Goal: Information Seeking & Learning: Learn about a topic

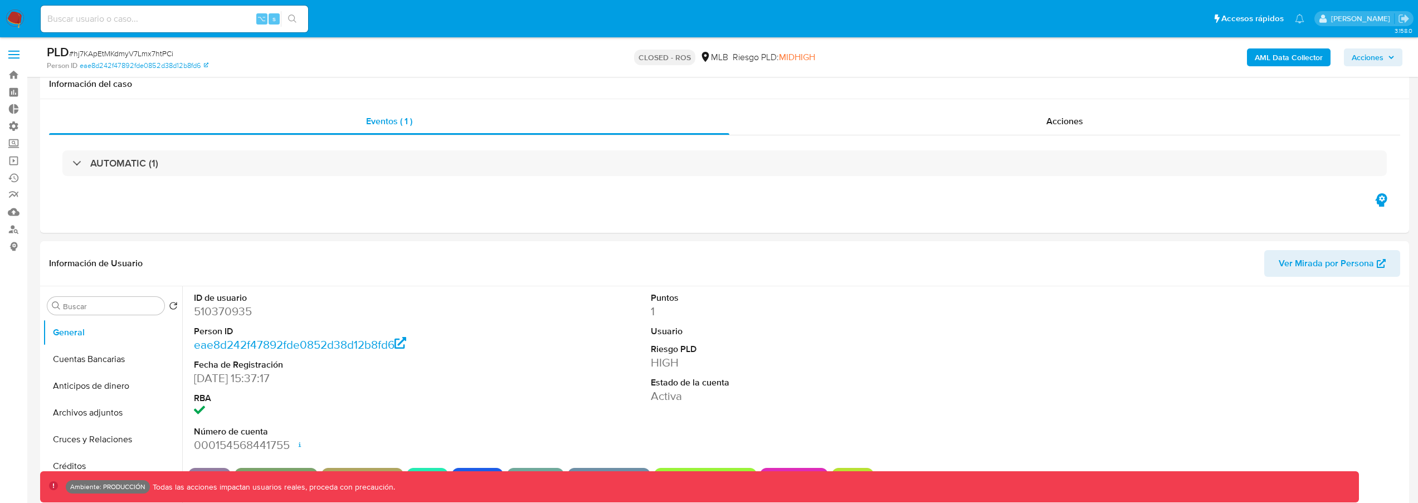
select select "10"
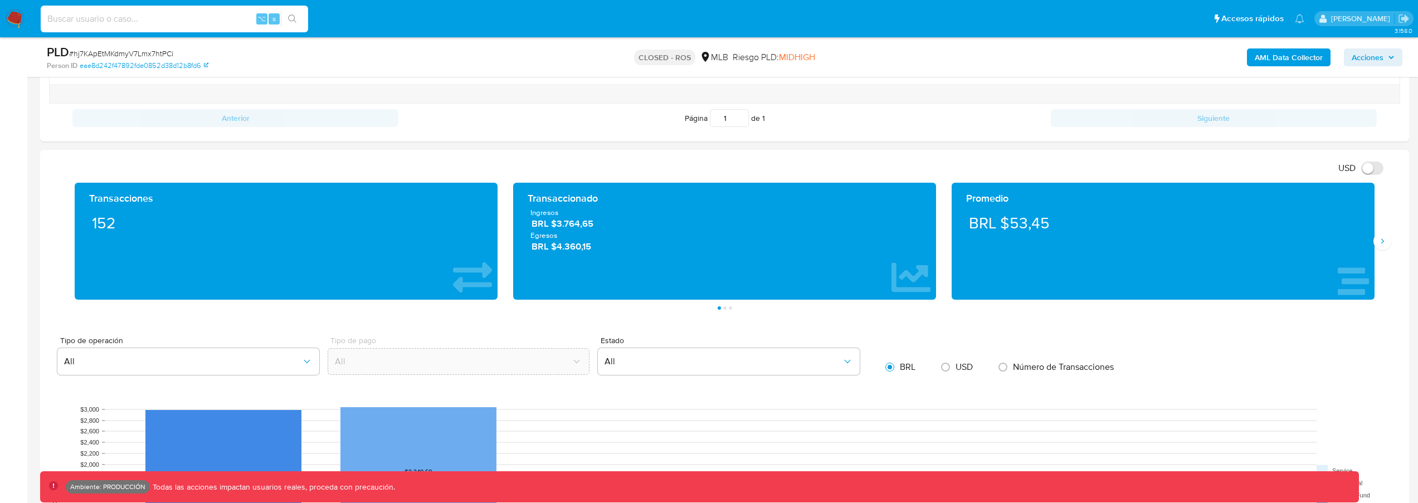
click at [135, 14] on input at bounding box center [174, 19] width 267 height 14
type input "fravega"
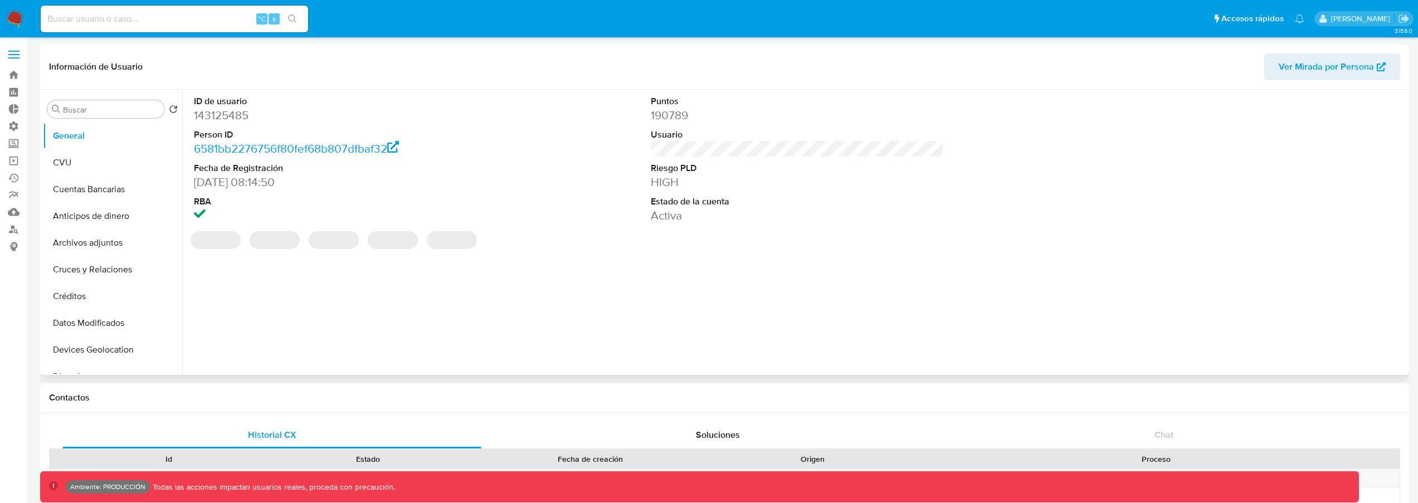
select select "10"
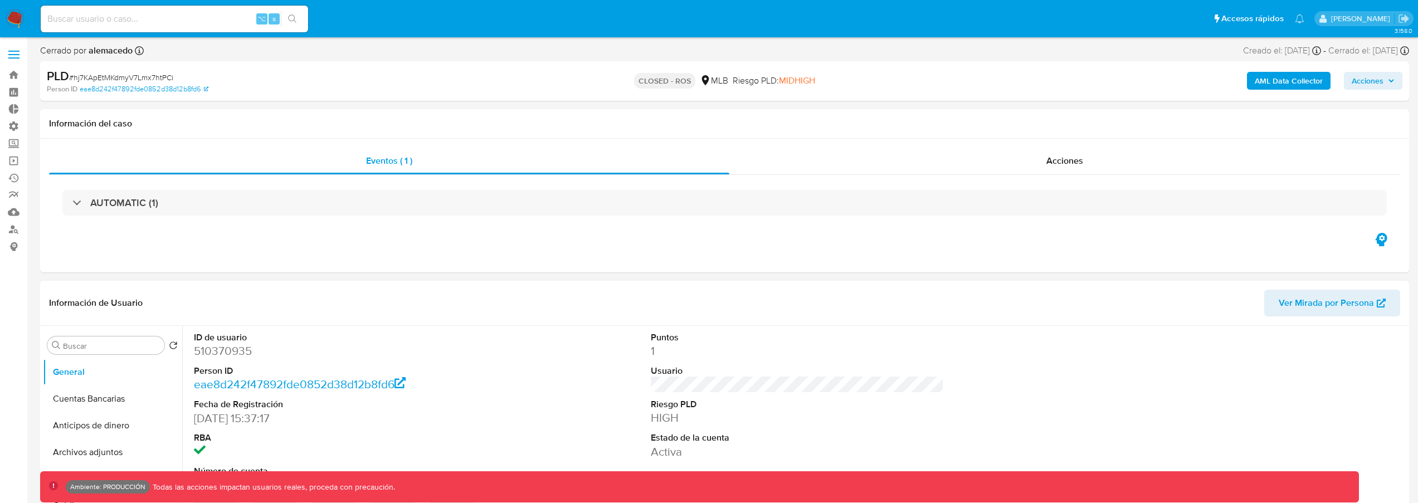
select select "10"
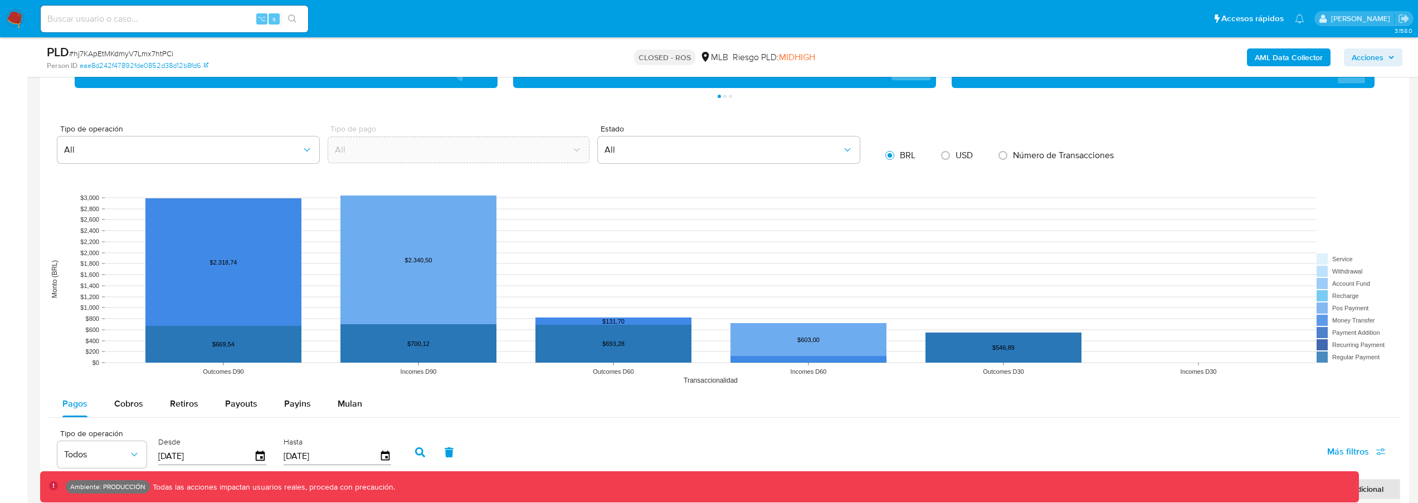
scroll to position [876, 0]
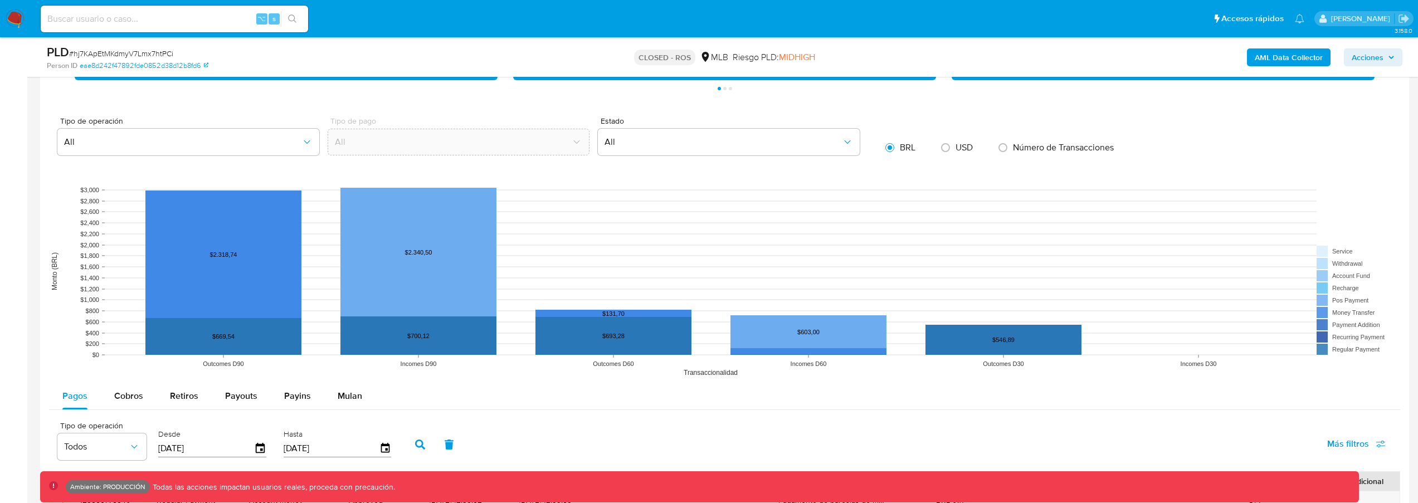
click at [152, 21] on input at bounding box center [174, 19] width 267 height 14
type input "kevinpalacios49"
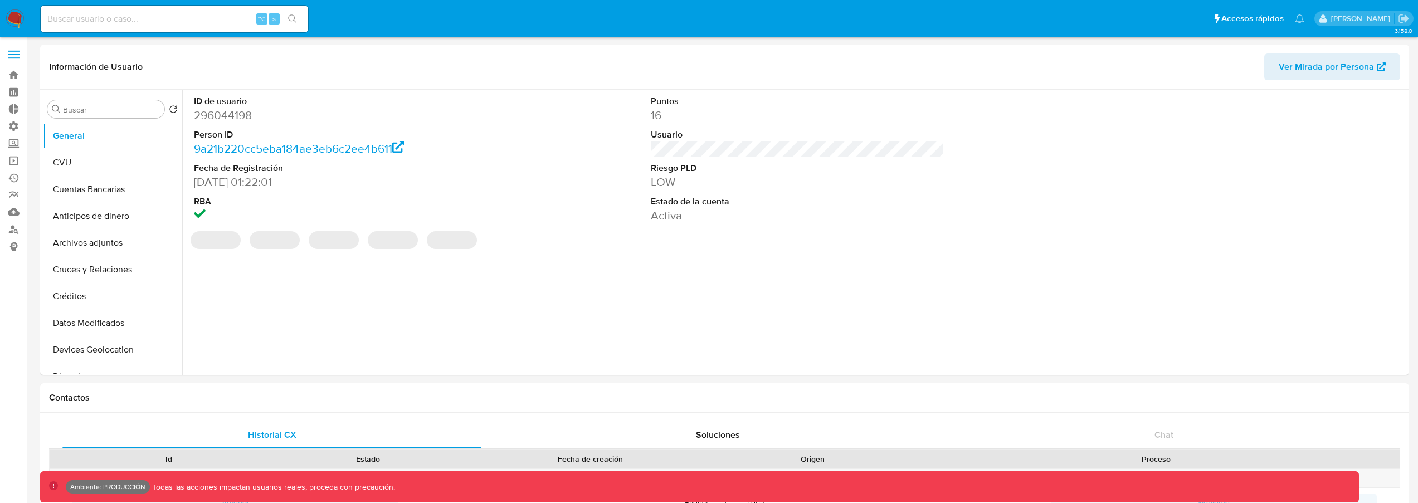
select select "10"
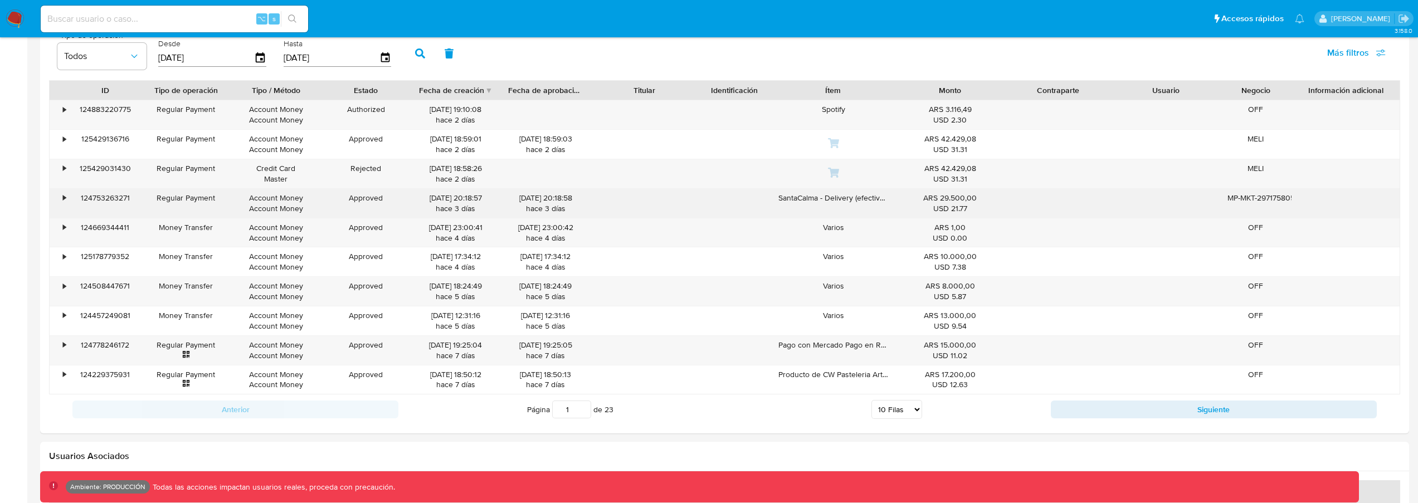
scroll to position [1000, 0]
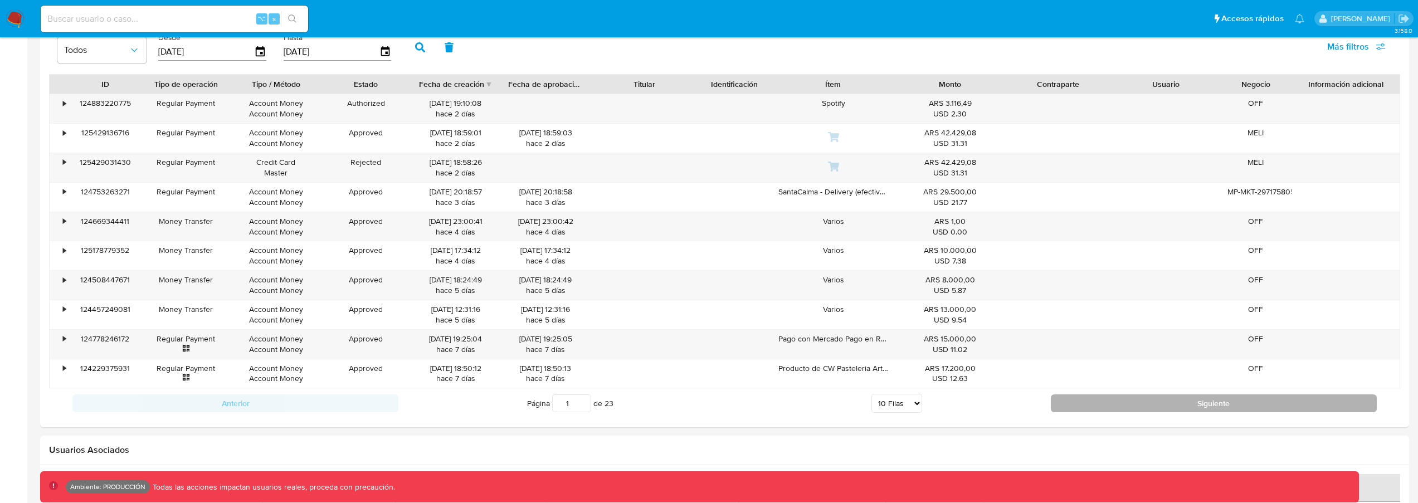
click at [1087, 397] on button "Siguiente" at bounding box center [1214, 403] width 326 height 18
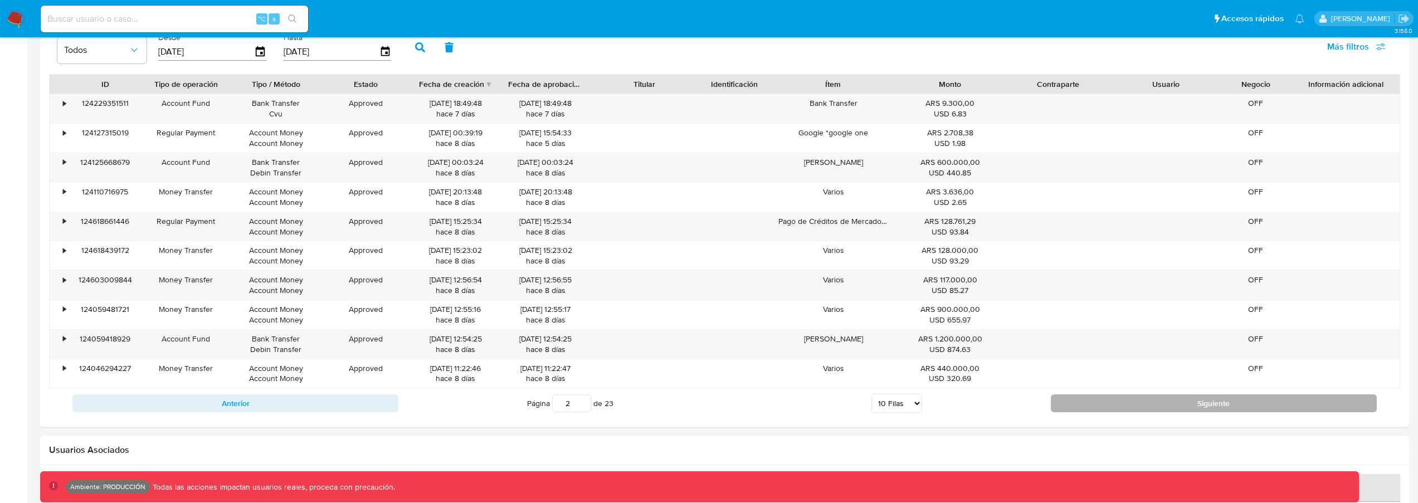
click at [1116, 406] on button "Siguiente" at bounding box center [1214, 403] width 326 height 18
type input "3"
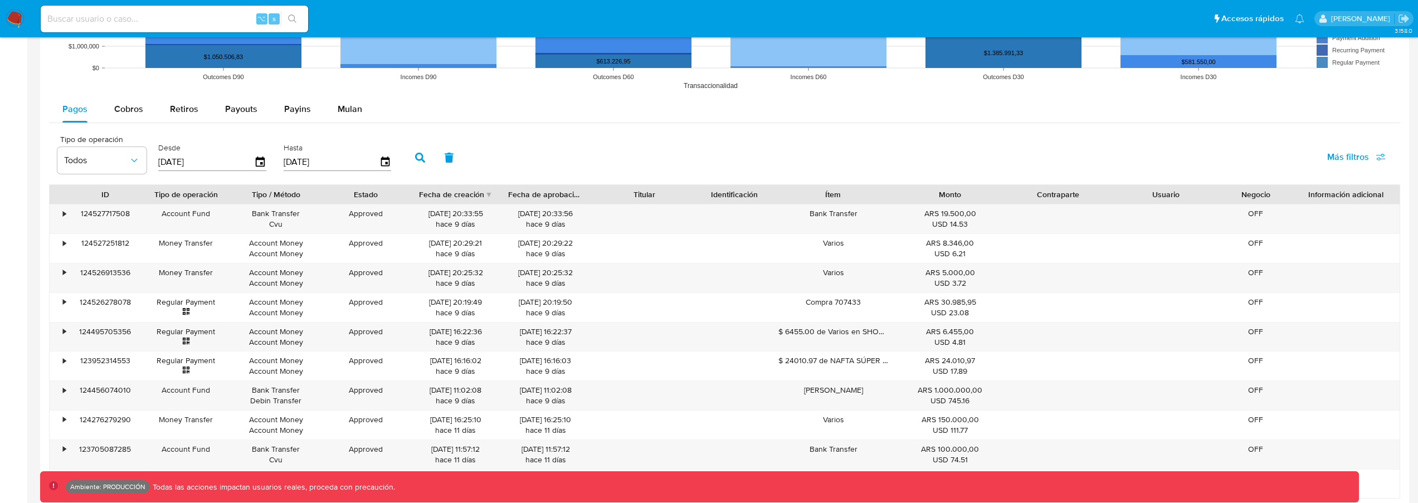
scroll to position [800, 0]
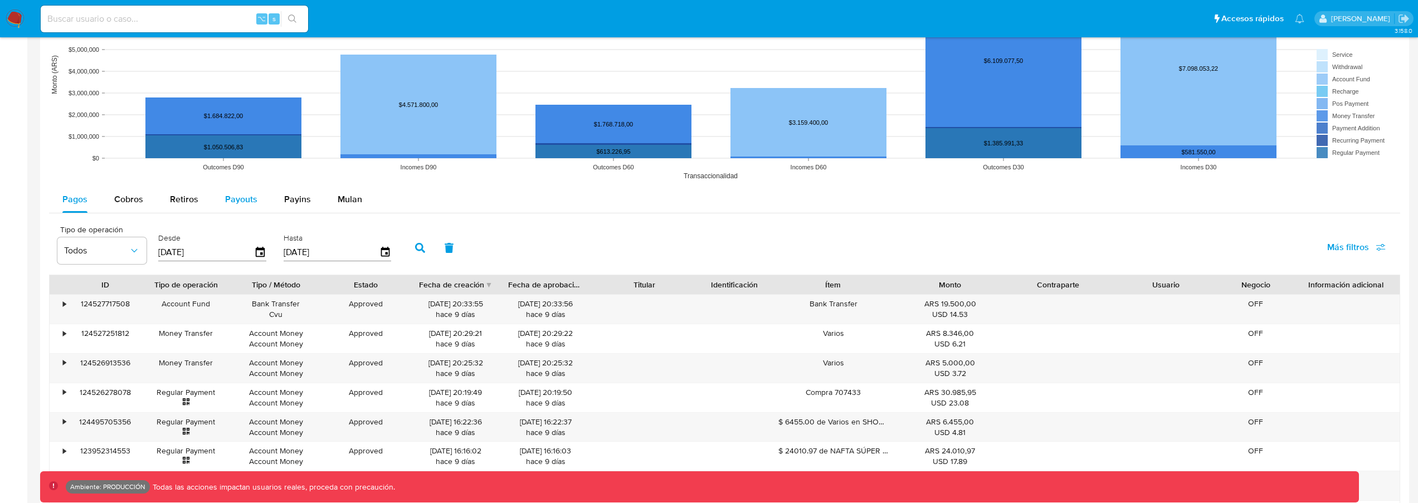
click at [258, 201] on button "Payouts" at bounding box center [241, 199] width 59 height 27
select select "10"
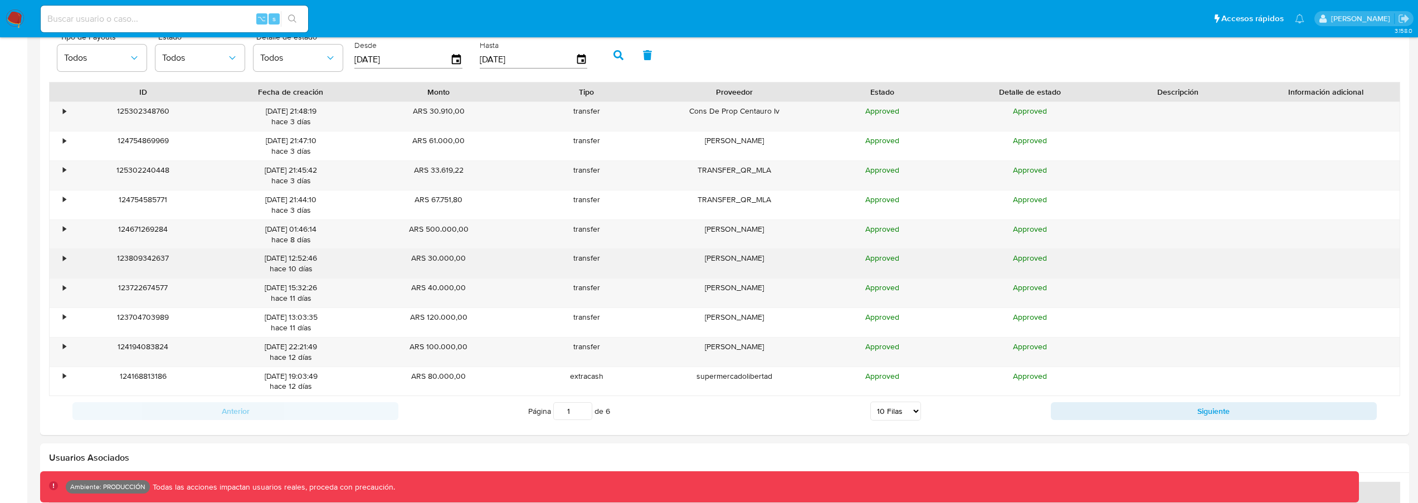
scroll to position [1007, 0]
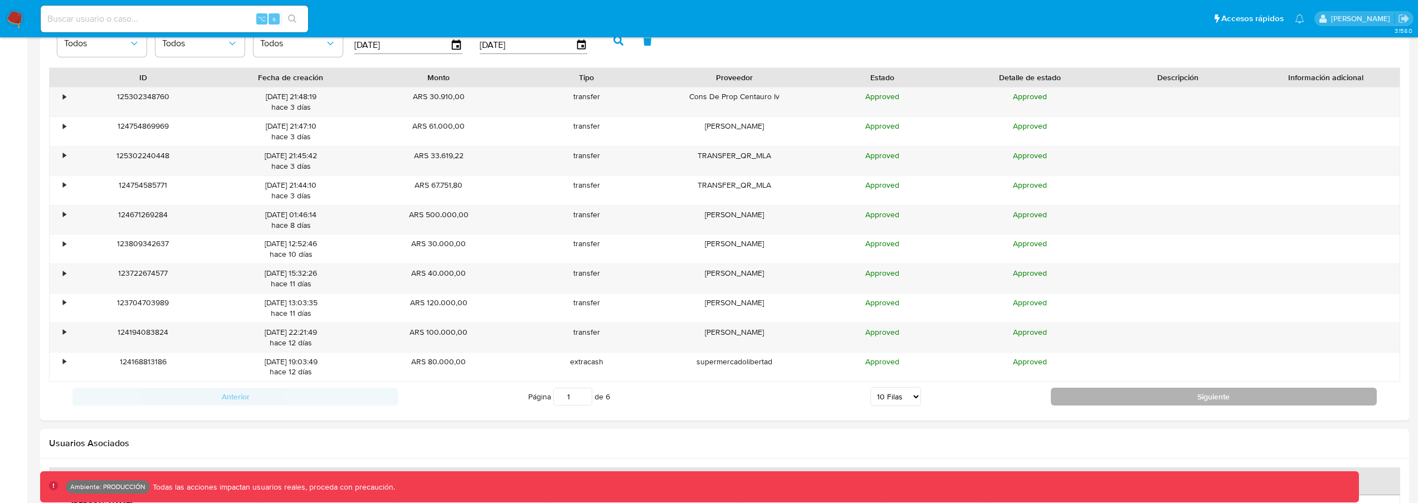
click at [1083, 399] on button "Siguiente" at bounding box center [1214, 397] width 326 height 18
type input "2"
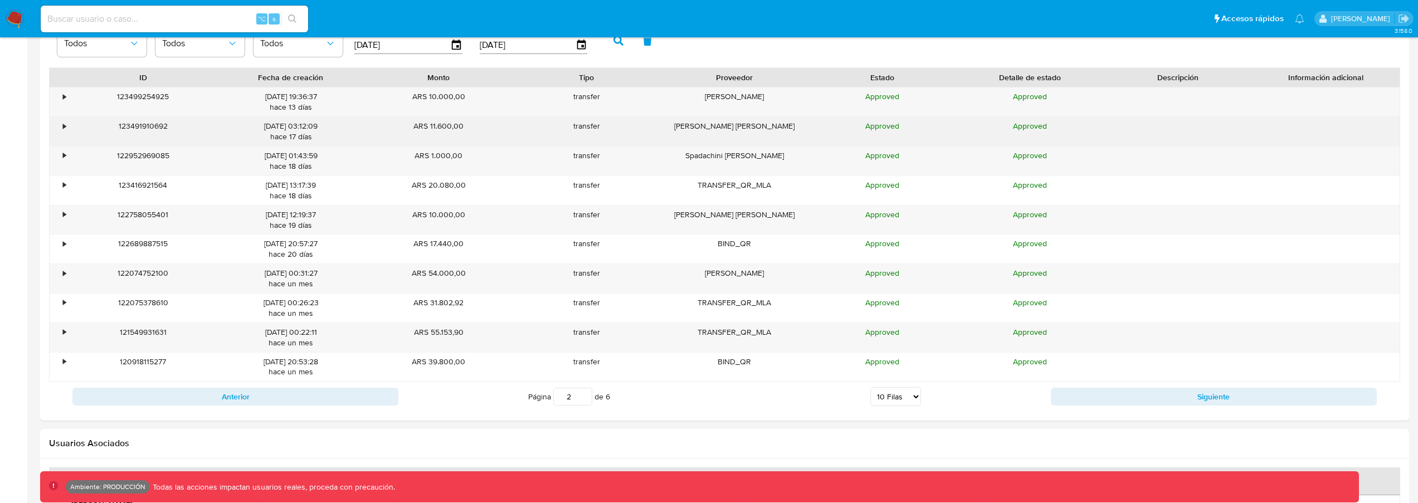
click at [66, 123] on div "•" at bounding box center [59, 131] width 19 height 29
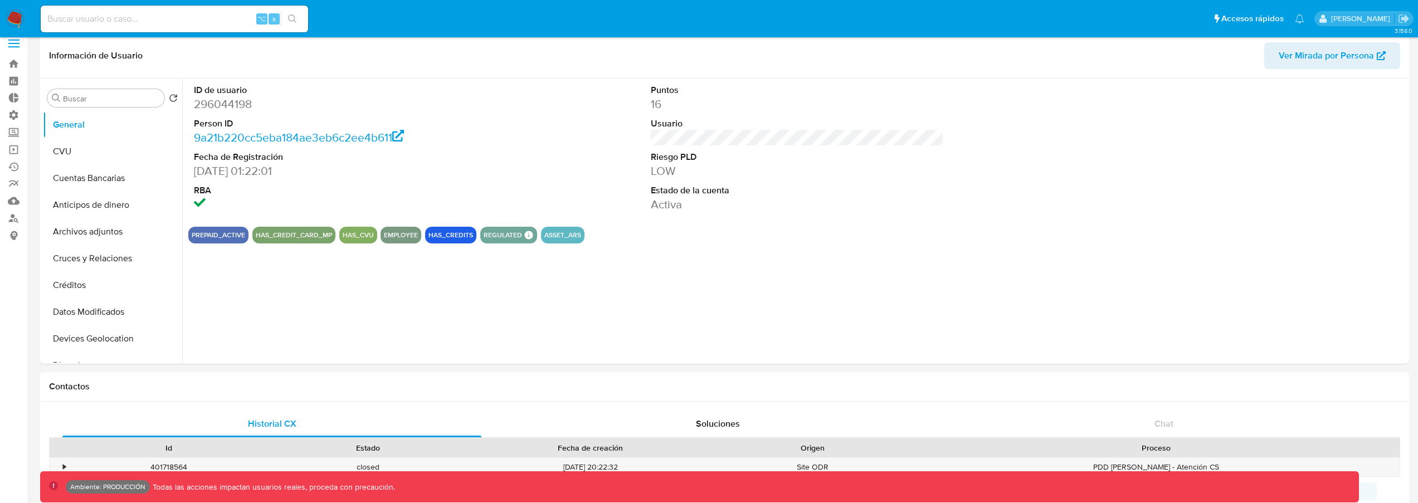
scroll to position [0, 0]
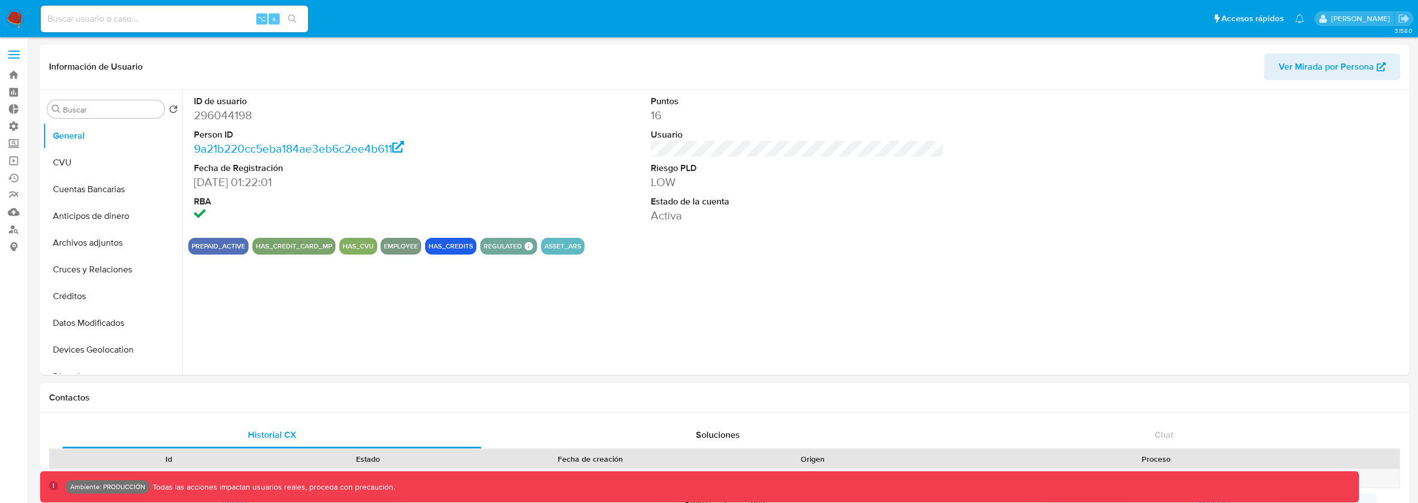
click at [19, 51] on span at bounding box center [13, 51] width 11 height 2
click at [0, 0] on input "checkbox" at bounding box center [0, 0] width 0 height 0
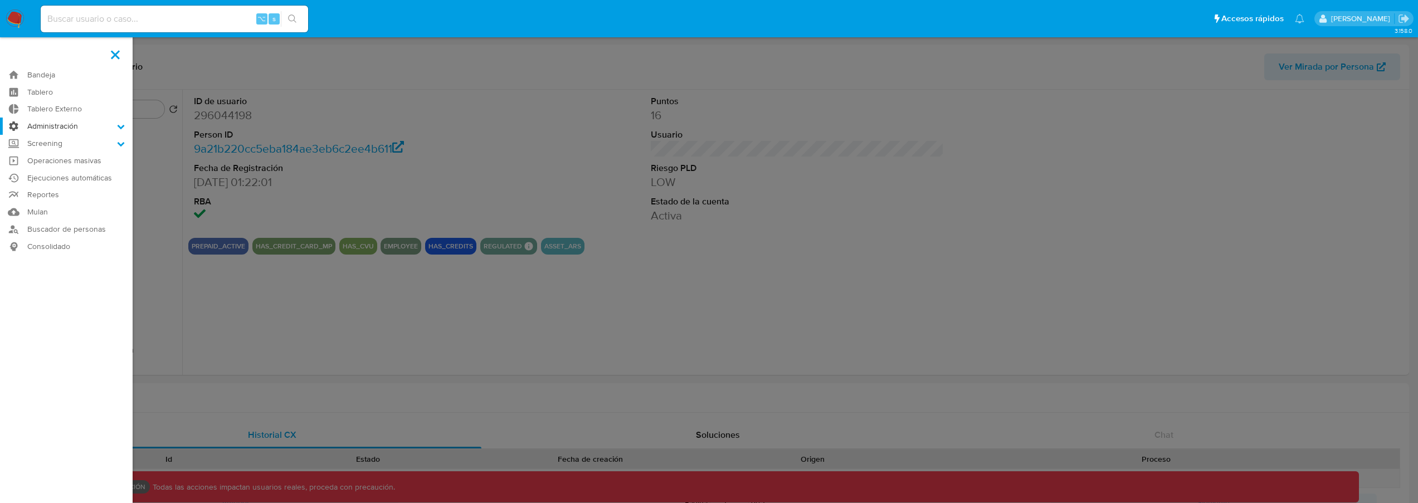
click at [79, 130] on label "Administración" at bounding box center [66, 126] width 133 height 17
click at [0, 0] on input "Administración" at bounding box center [0, 0] width 0 height 0
click at [81, 130] on label "Administración" at bounding box center [66, 126] width 133 height 17
click at [0, 0] on input "Administración" at bounding box center [0, 0] width 0 height 0
click at [82, 296] on link "Buscador de personas" at bounding box center [66, 299] width 133 height 17
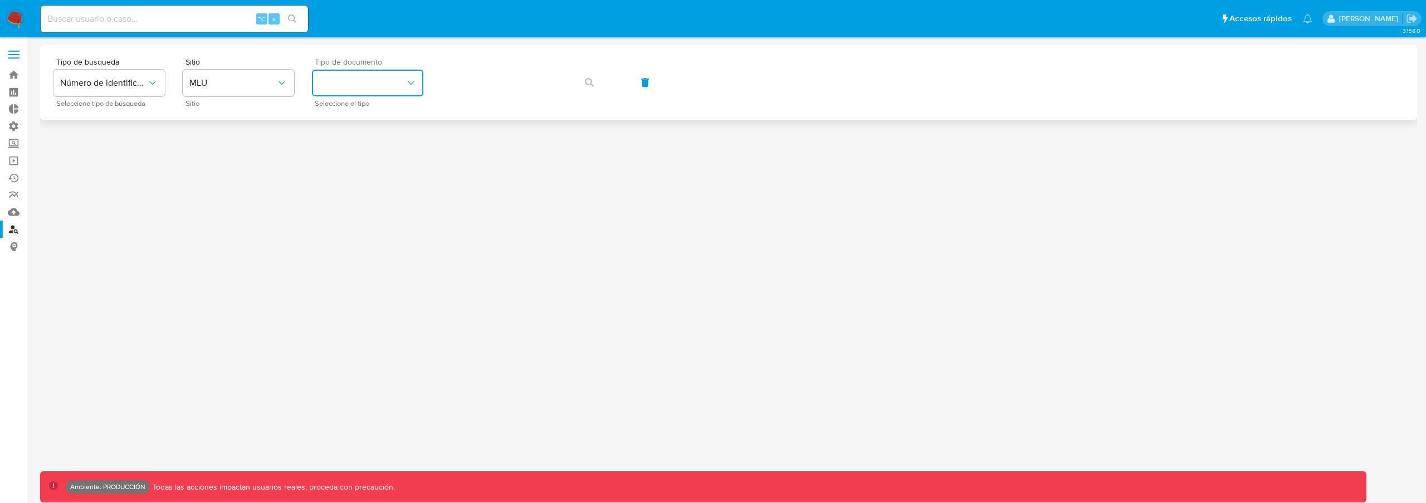
click at [367, 89] on button "identificationType" at bounding box center [367, 83] width 111 height 27
click at [237, 76] on button "MLU" at bounding box center [238, 83] width 111 height 27
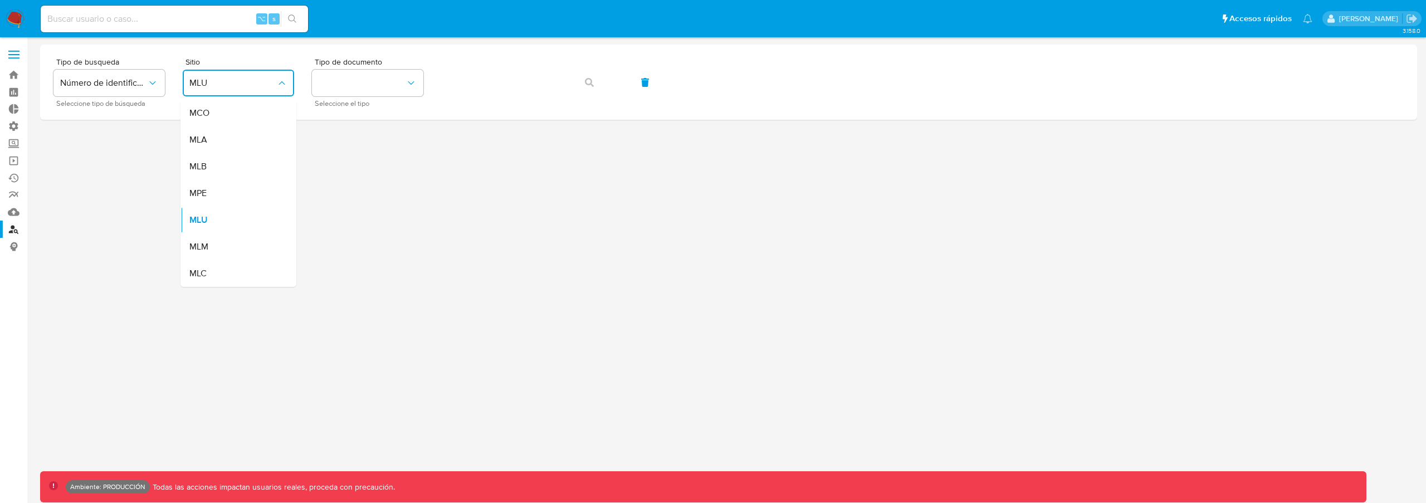
click at [219, 148] on div "MLA" at bounding box center [234, 139] width 91 height 27
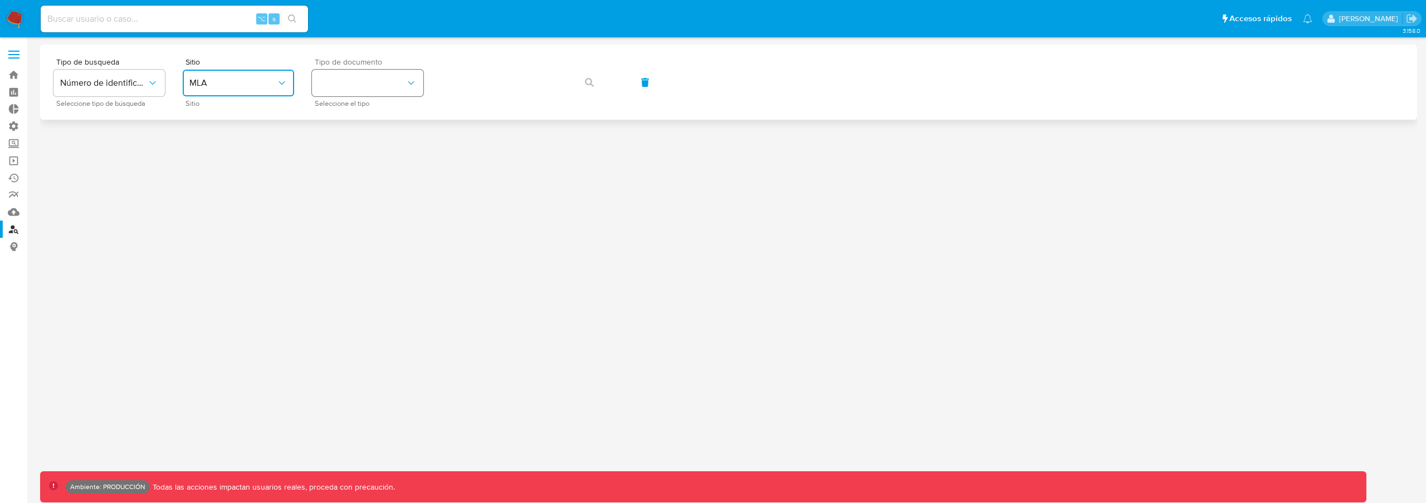
click at [356, 94] on button "identificationType" at bounding box center [367, 83] width 111 height 27
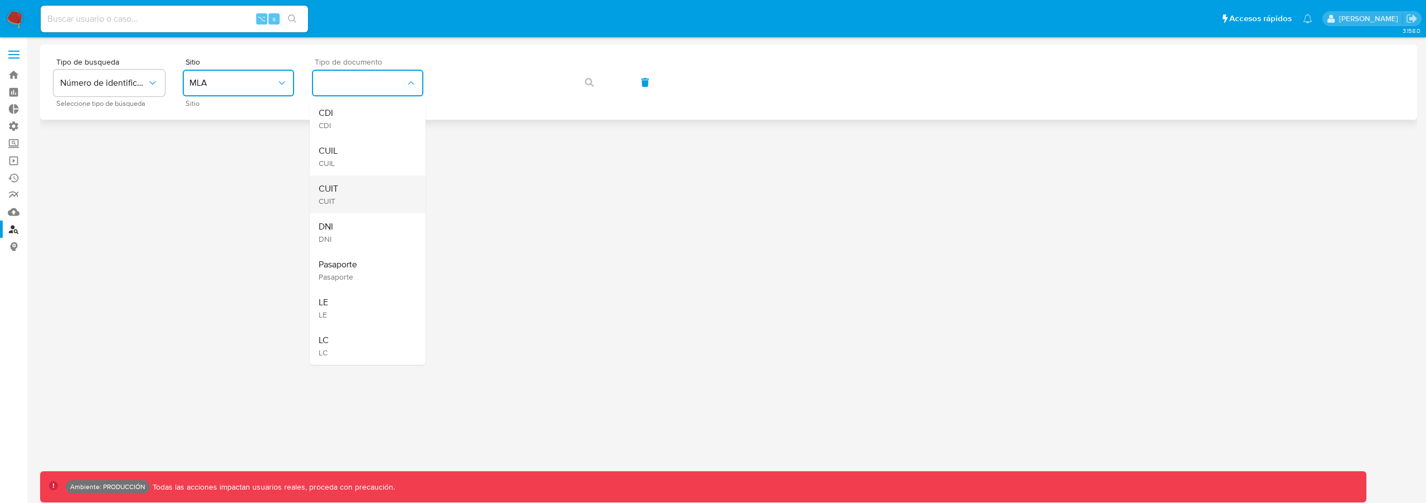
click at [356, 183] on div "CUIT CUIT" at bounding box center [364, 194] width 91 height 38
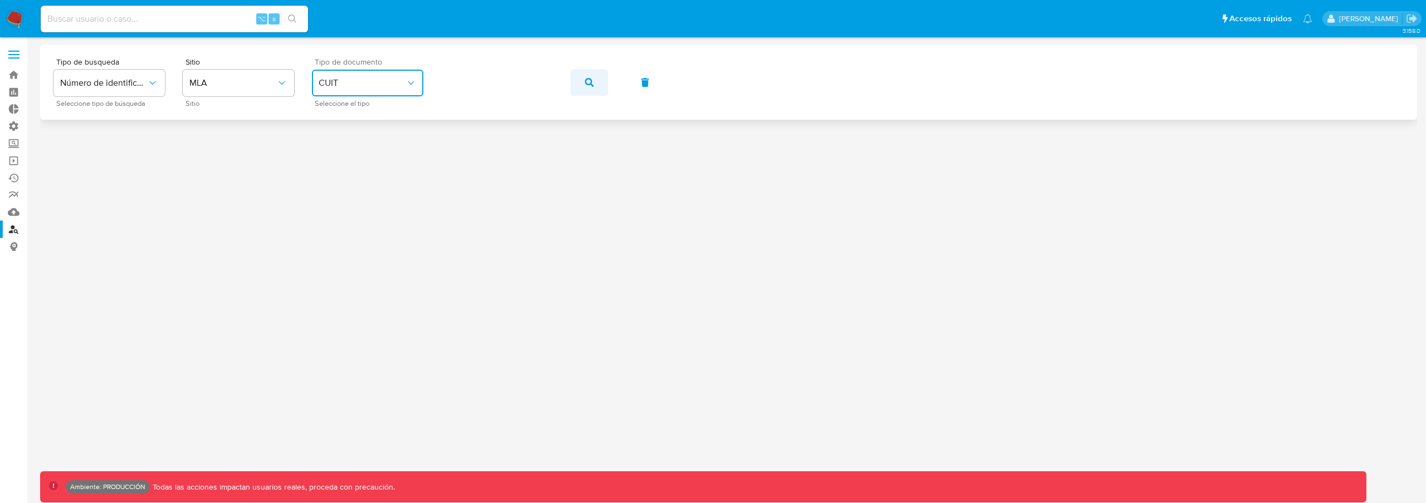
click at [587, 82] on icon "button" at bounding box center [589, 82] width 9 height 9
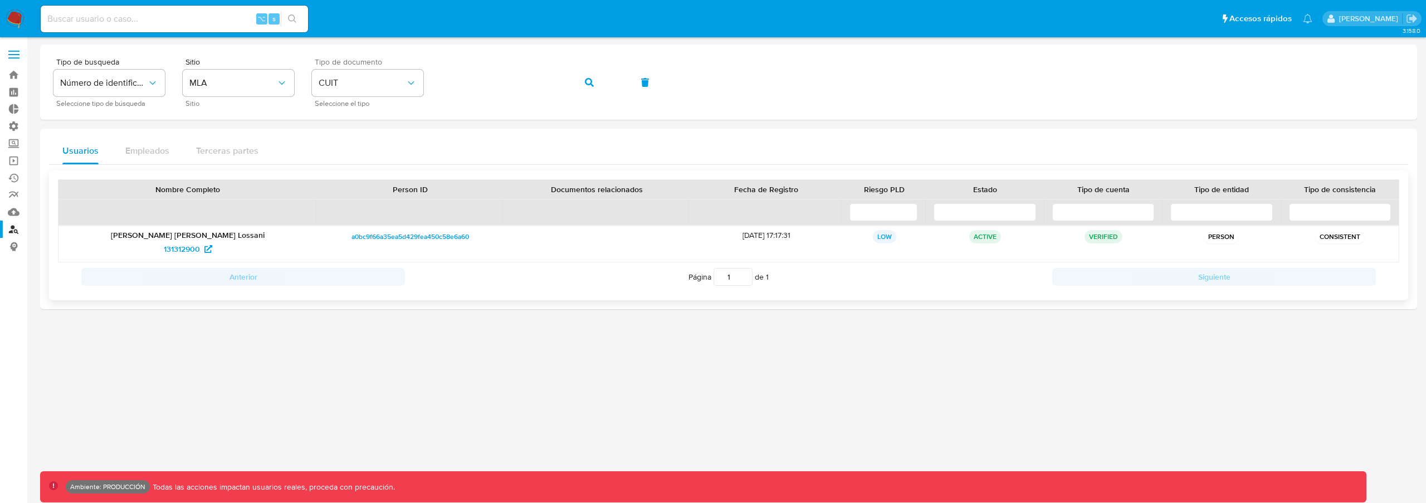
click at [453, 235] on span "a0bc9f66a35ea5d429fea450c58e6a60" at bounding box center [410, 236] width 118 height 13
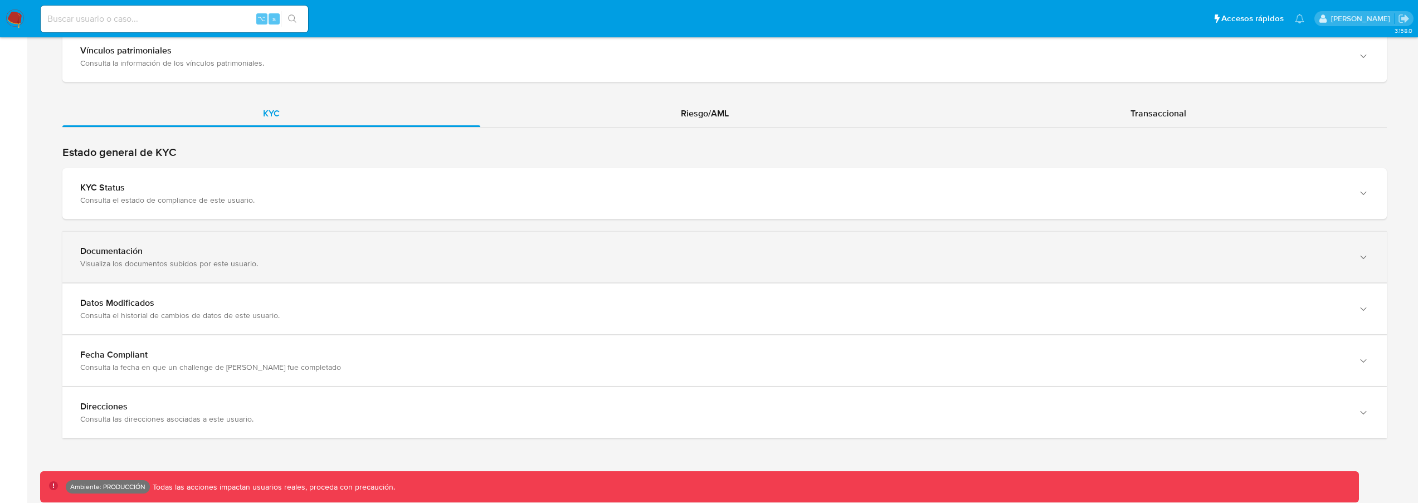
scroll to position [982, 0]
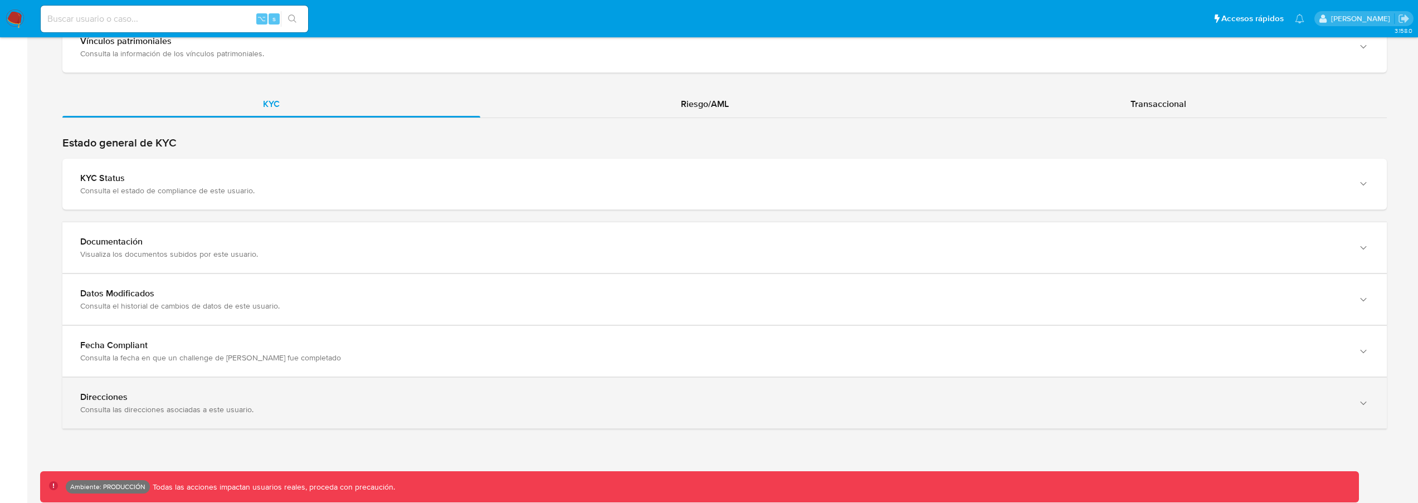
click at [438, 421] on div "Direcciones Consulta las direcciones asociadas a este usuario." at bounding box center [724, 403] width 1324 height 51
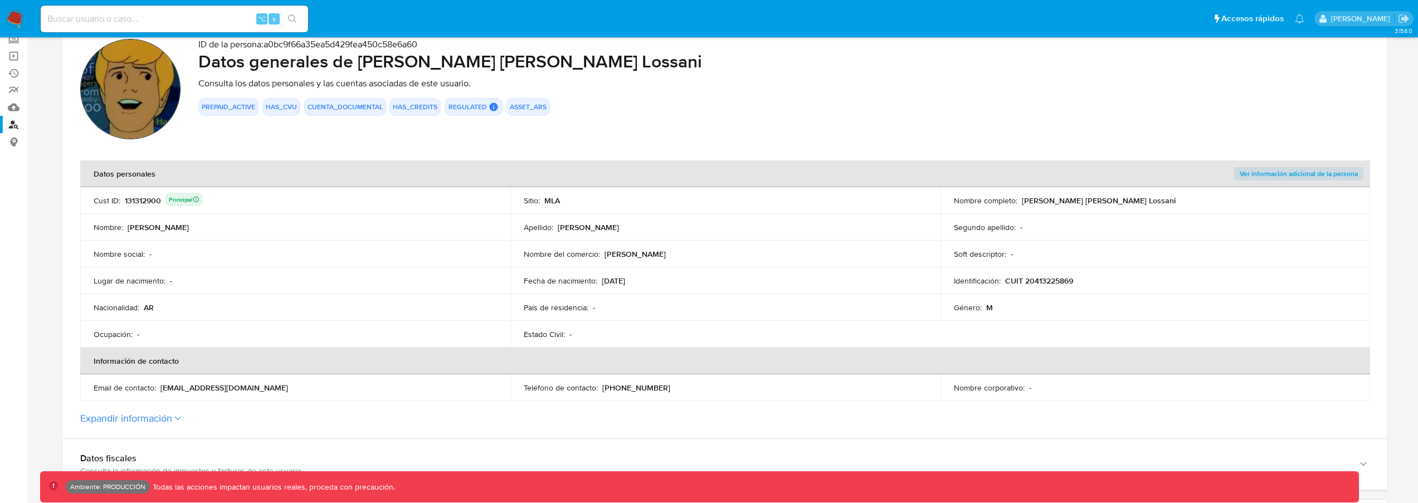
scroll to position [0, 0]
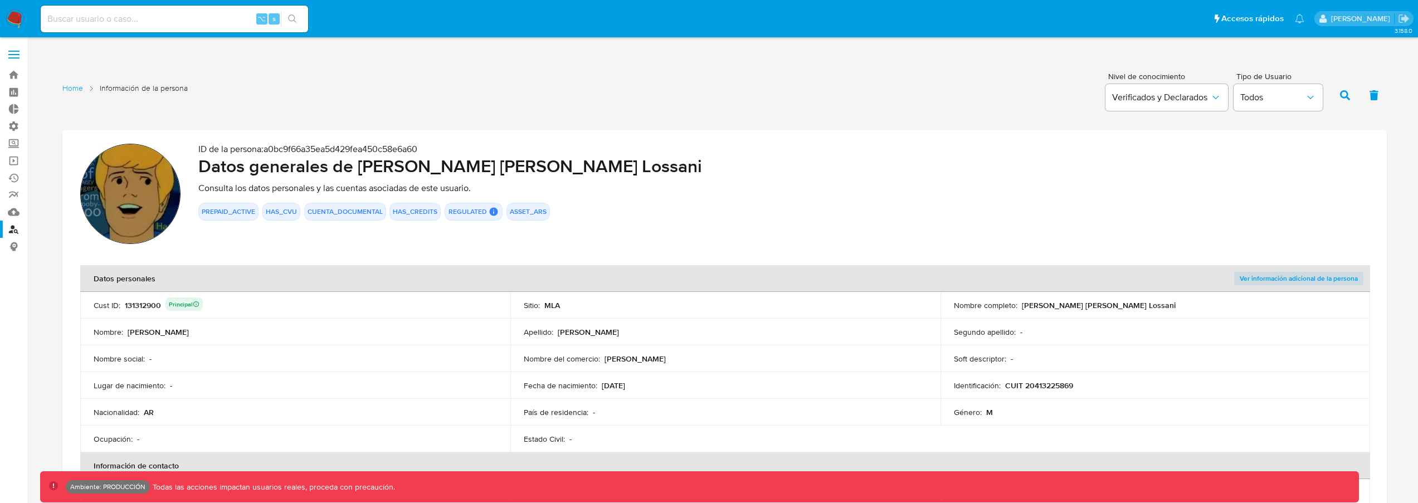
click at [150, 308] on div "131312900 Principal" at bounding box center [164, 305] width 78 height 16
click at [118, 18] on input at bounding box center [174, 19] width 267 height 14
paste input "131312900"
type input "131312900"
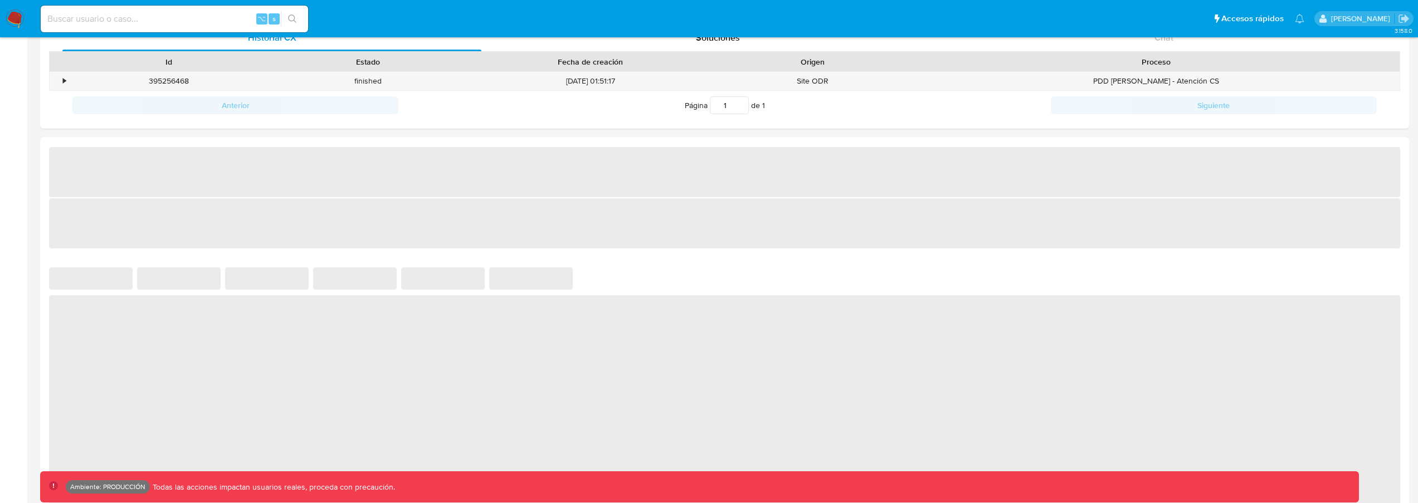
scroll to position [411, 0]
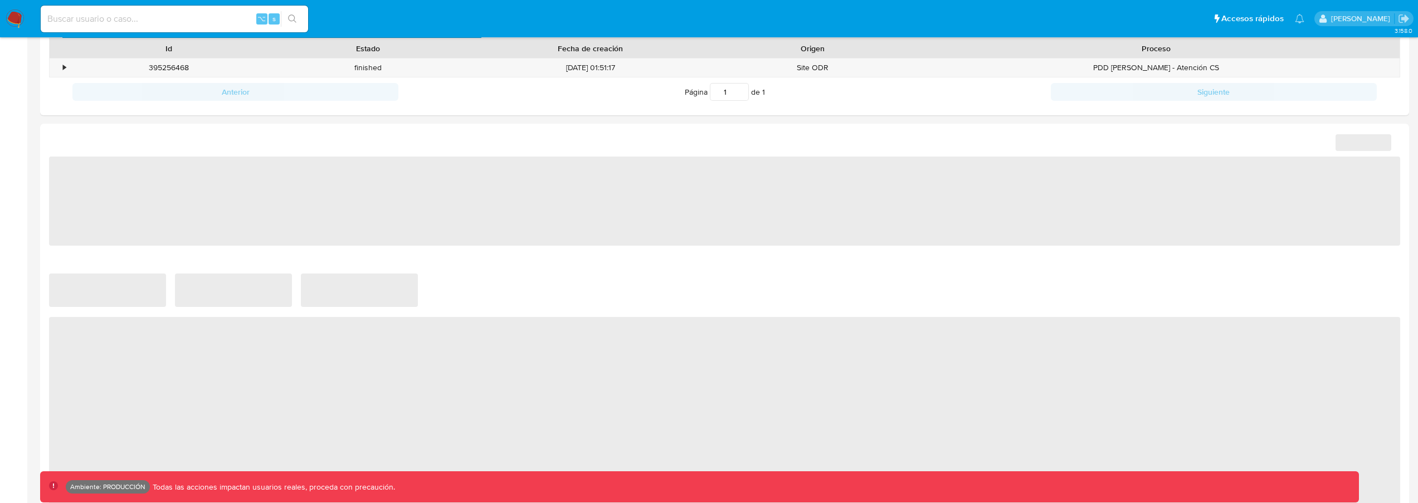
select select "10"
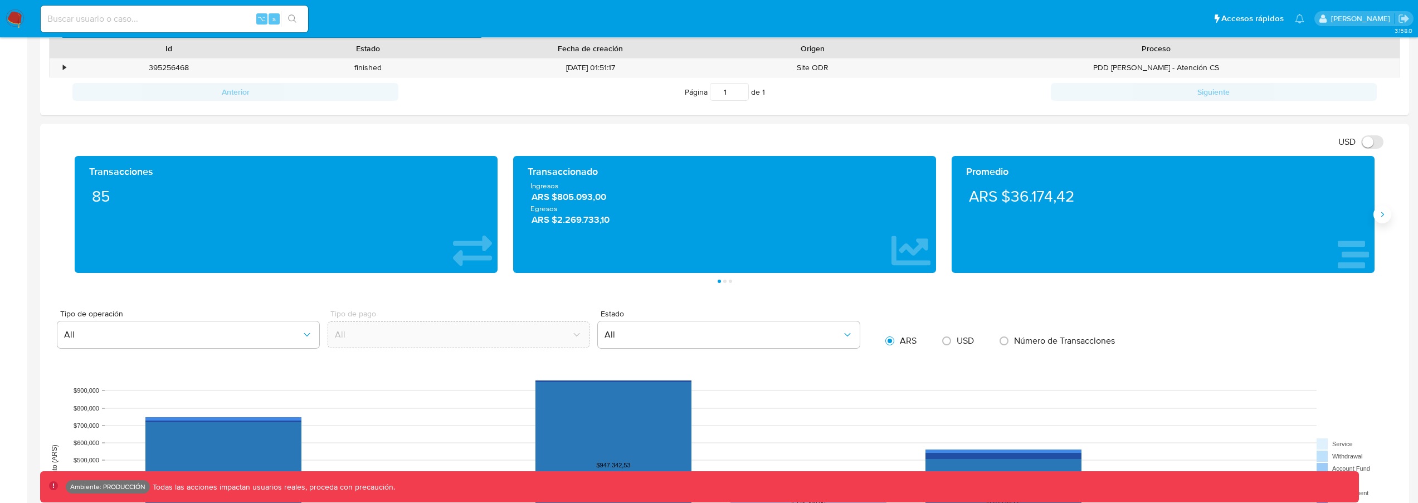
click at [1383, 214] on icon "Siguiente" at bounding box center [1382, 214] width 3 height 5
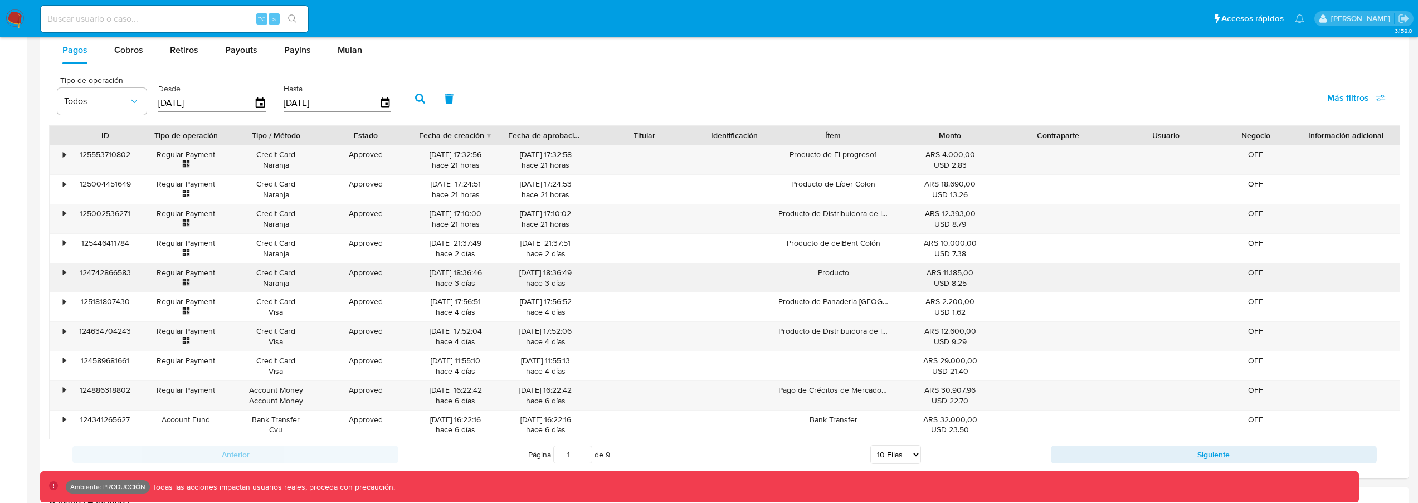
scroll to position [951, 0]
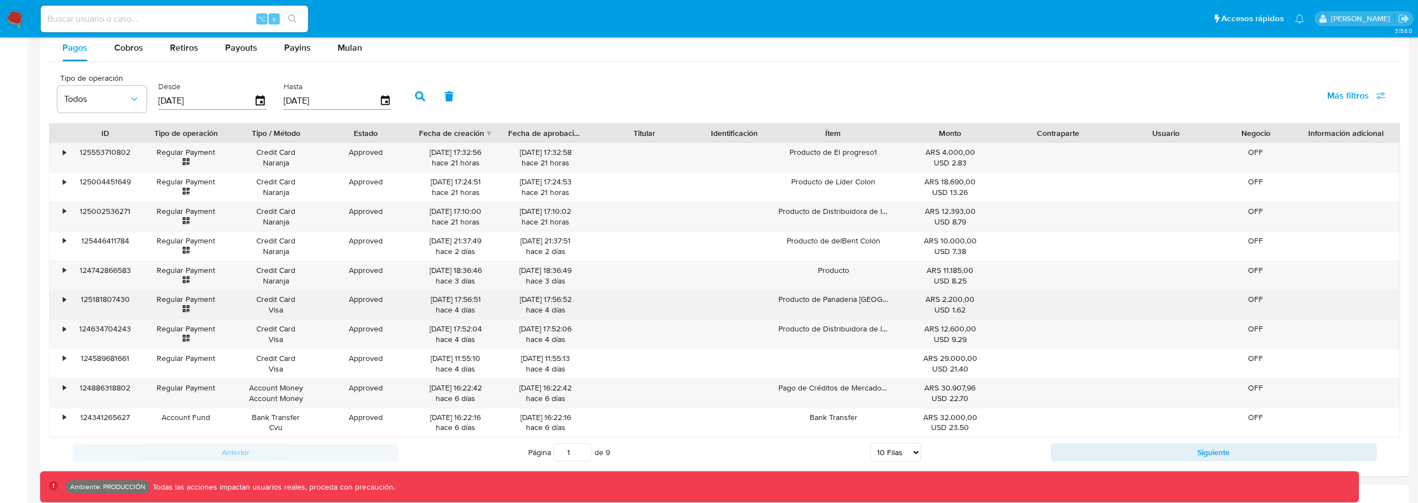
click at [854, 300] on div "Producto de Panaderia [GEOGRAPHIC_DATA]" at bounding box center [833, 304] width 126 height 29
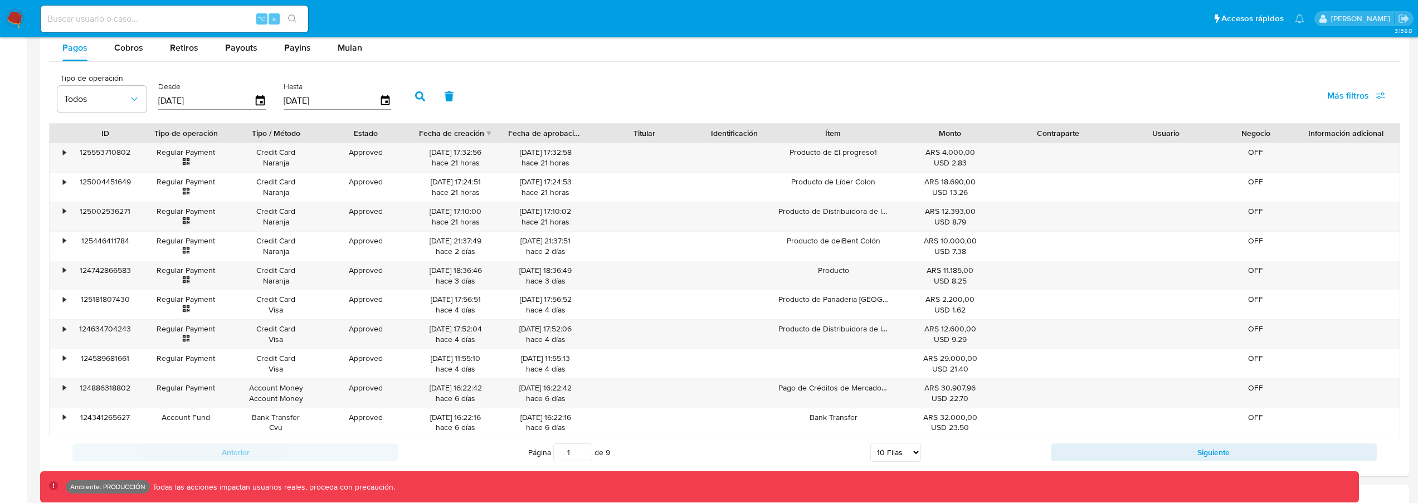
click at [888, 130] on div at bounding box center [896, 133] width 20 height 19
drag, startPoint x: 893, startPoint y: 131, endPoint x: 908, endPoint y: 133, distance: 15.1
click at [908, 133] on div at bounding box center [902, 133] width 20 height 19
click at [60, 388] on div "•" at bounding box center [59, 393] width 19 height 29
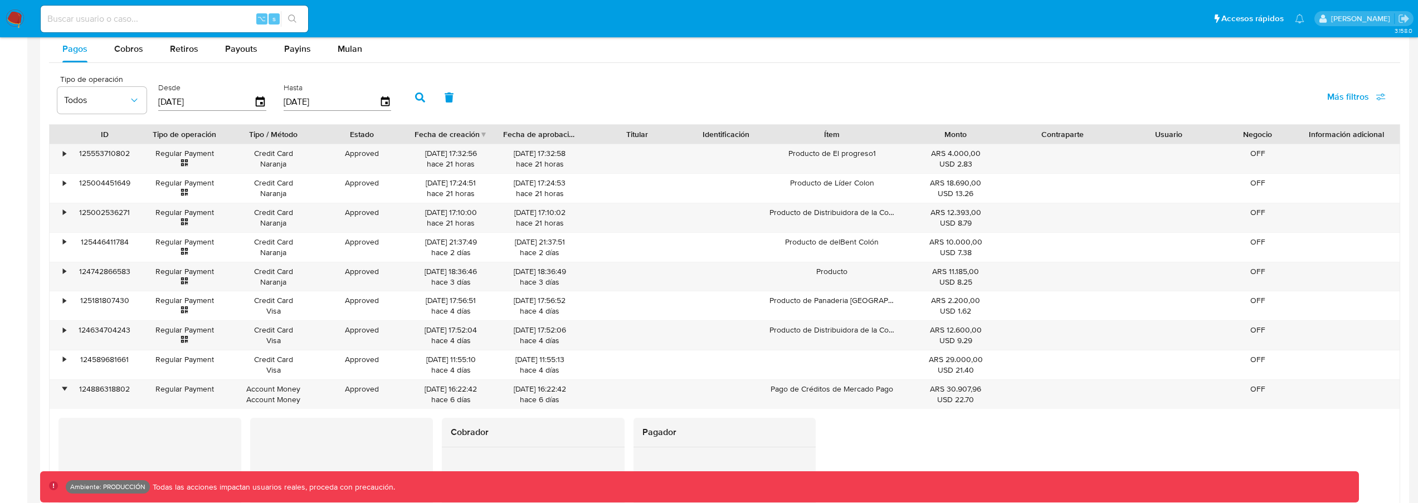
scroll to position [902, 0]
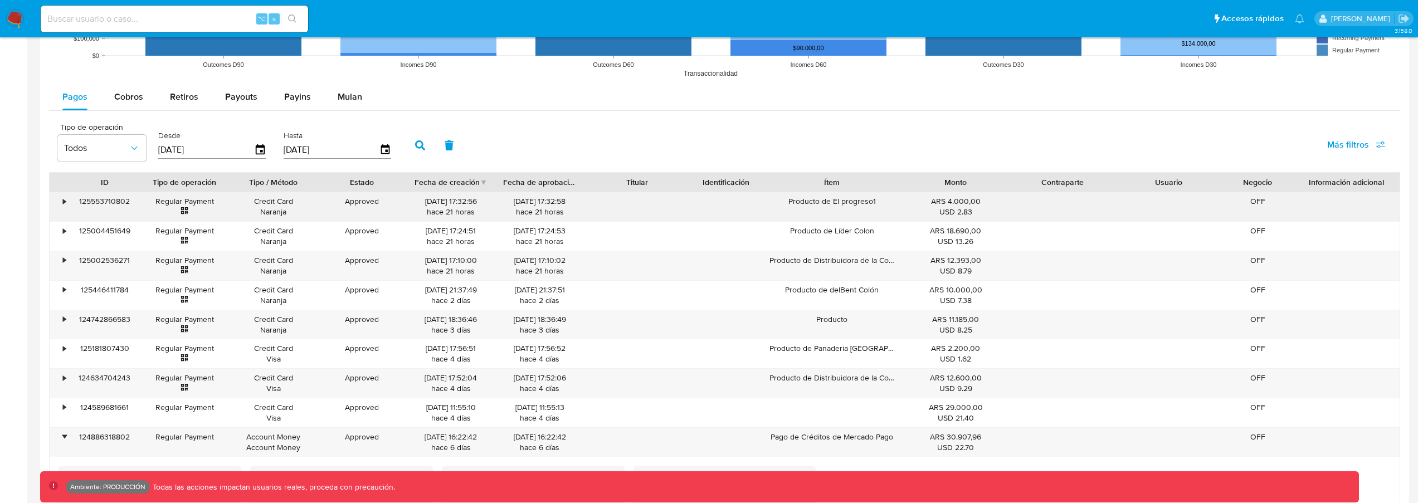
click at [65, 202] on div "•" at bounding box center [64, 201] width 3 height 11
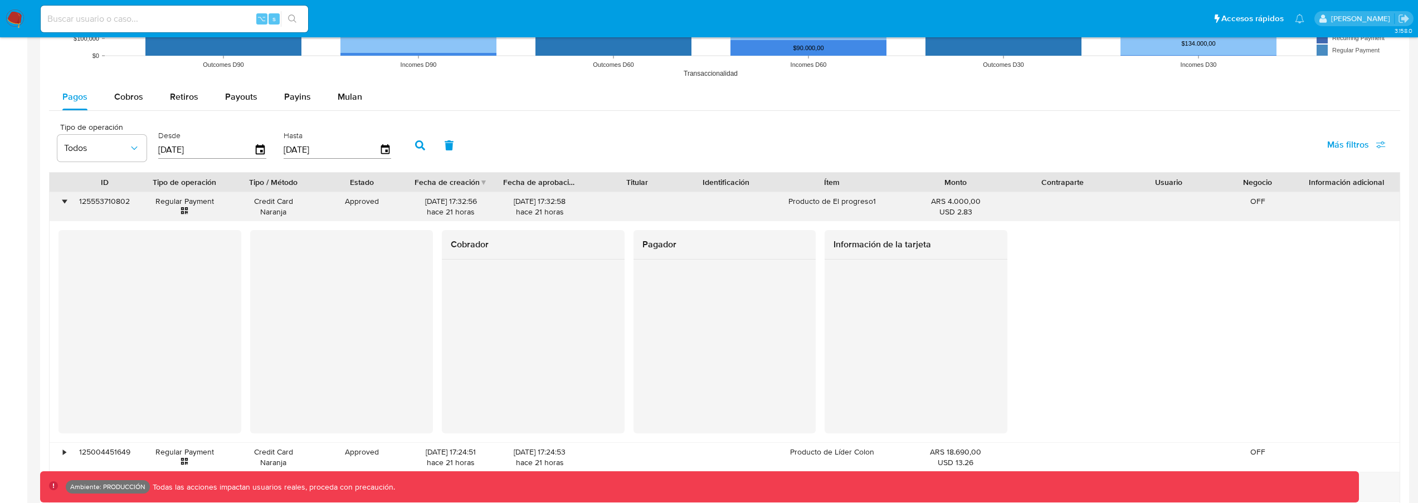
click at [63, 200] on div "•" at bounding box center [64, 201] width 3 height 11
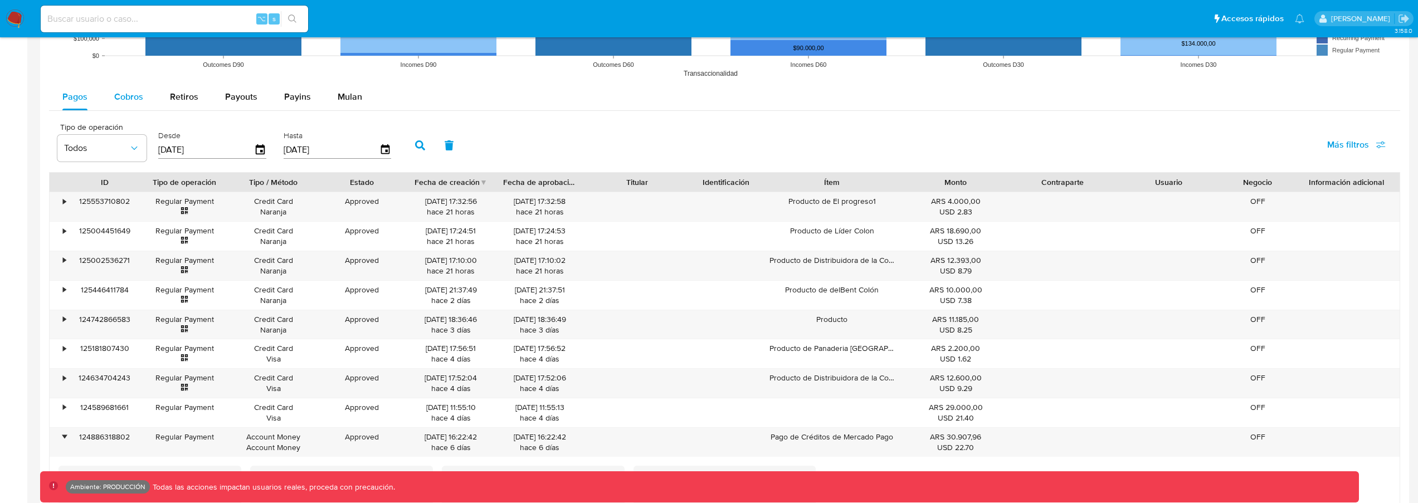
click at [115, 96] on span "Cobros" at bounding box center [128, 96] width 29 height 13
select select "10"
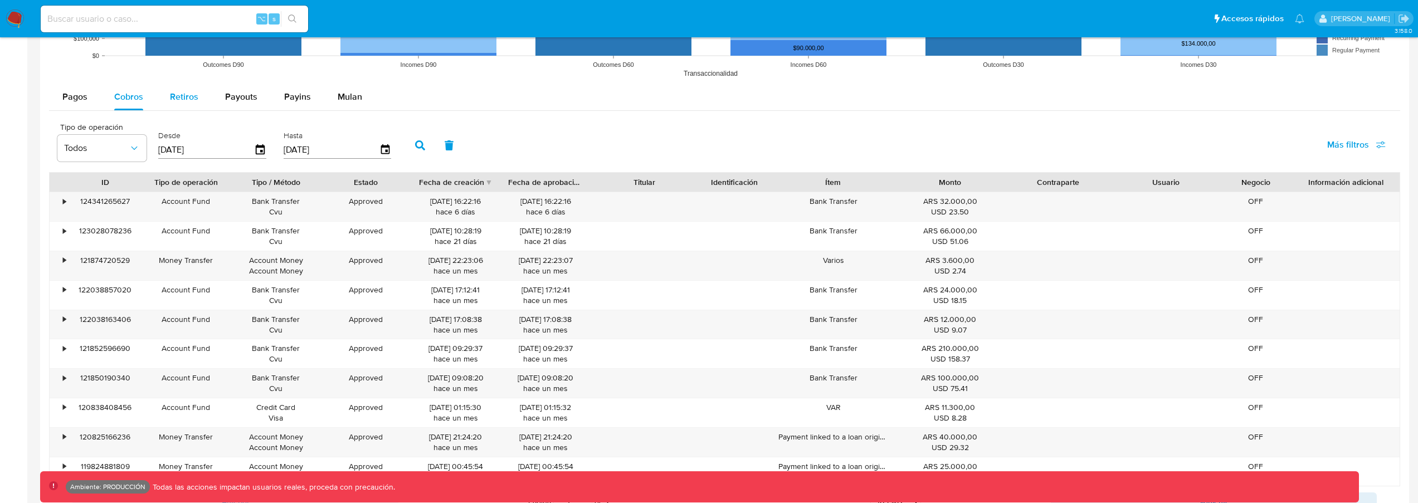
click at [183, 94] on span "Retiros" at bounding box center [184, 96] width 28 height 13
select select "10"
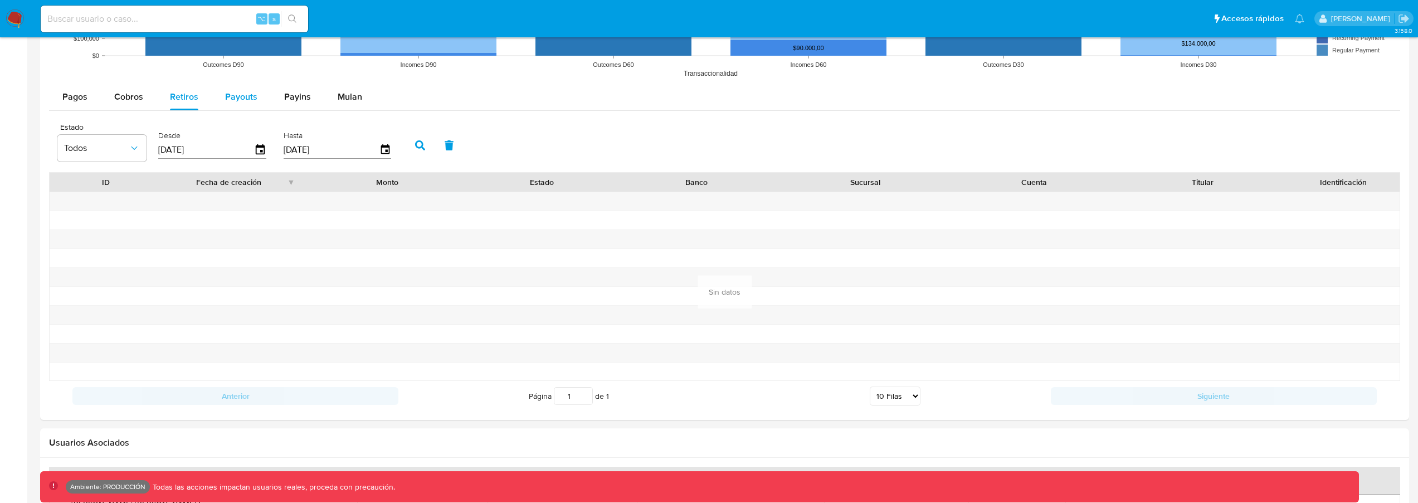
click at [247, 94] on span "Payouts" at bounding box center [241, 96] width 32 height 13
select select "10"
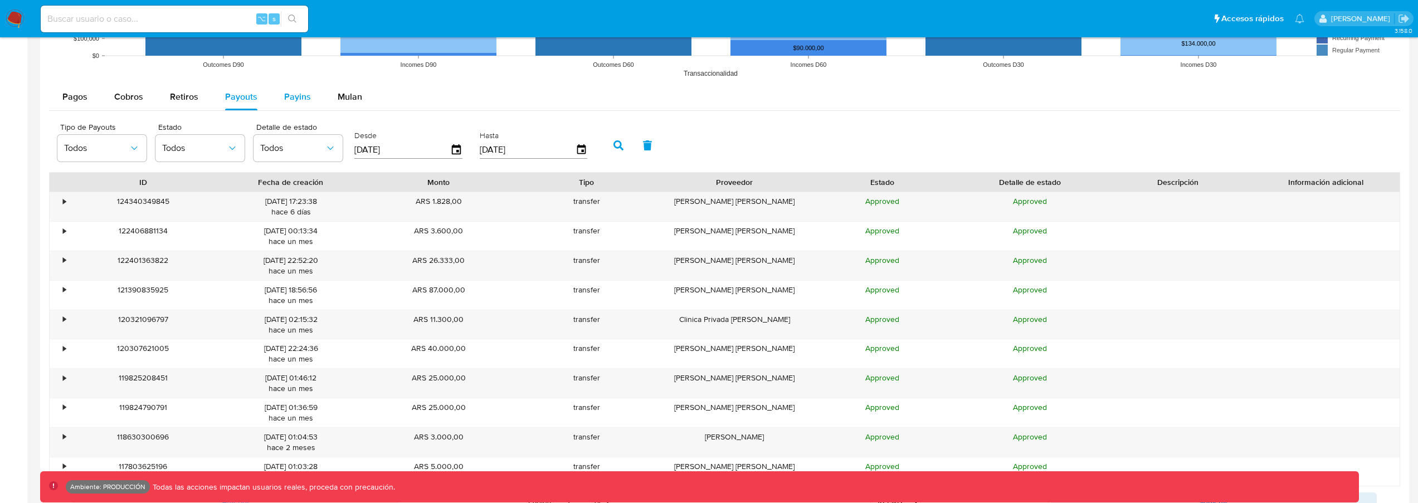
click at [291, 95] on span "Payins" at bounding box center [297, 96] width 27 height 13
select select "10"
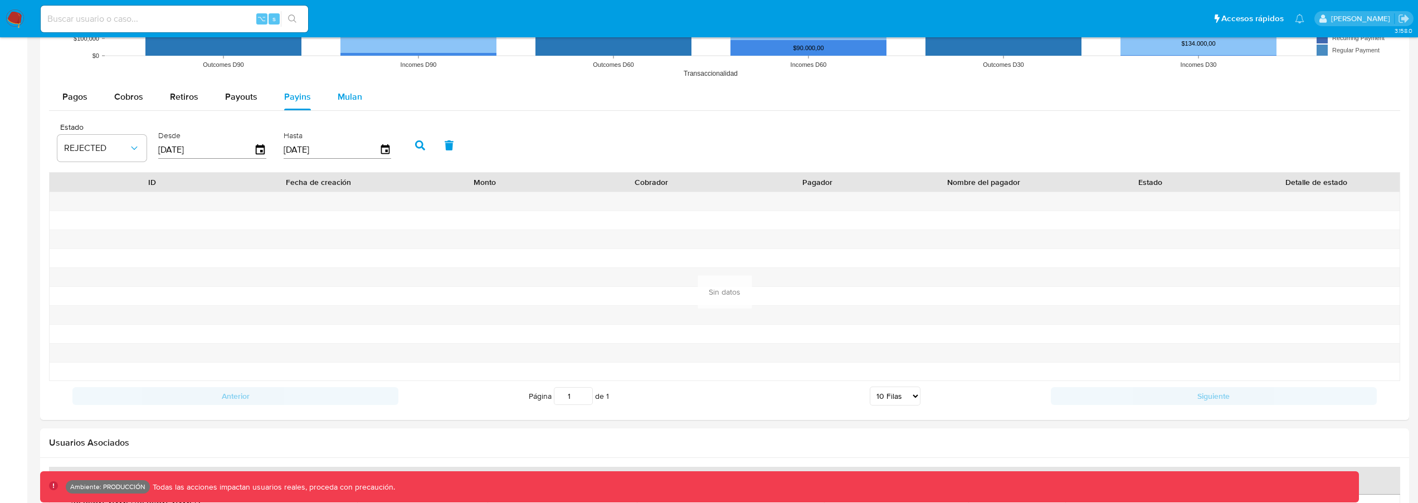
click at [339, 97] on span "Mulan" at bounding box center [350, 96] width 25 height 13
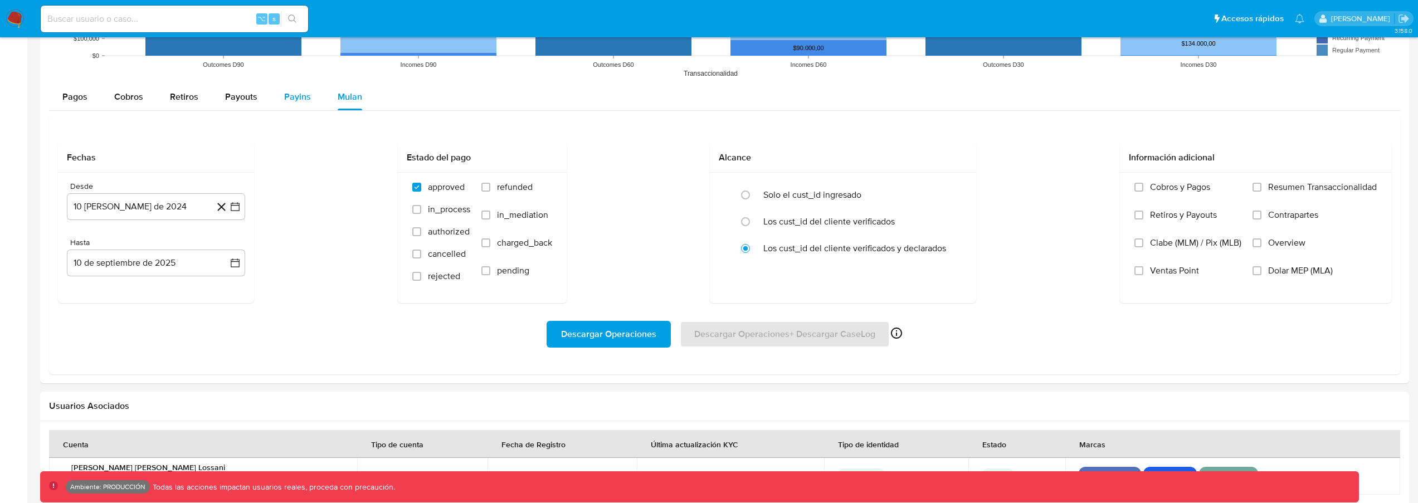
click at [292, 99] on span "Payins" at bounding box center [297, 96] width 27 height 13
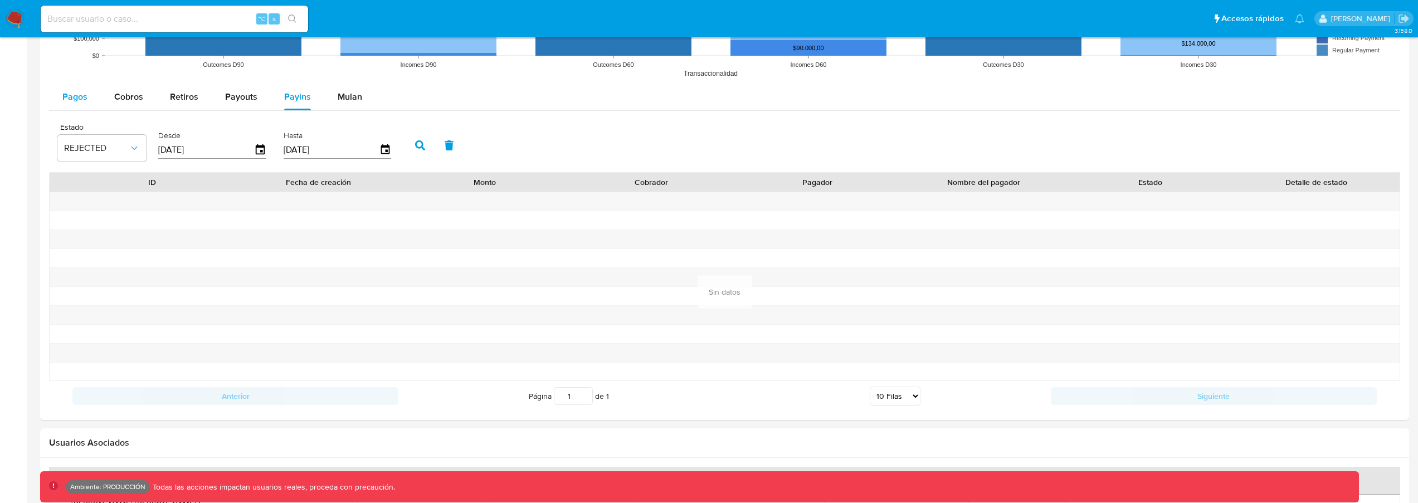
click at [85, 104] on div "Pagos" at bounding box center [74, 97] width 25 height 27
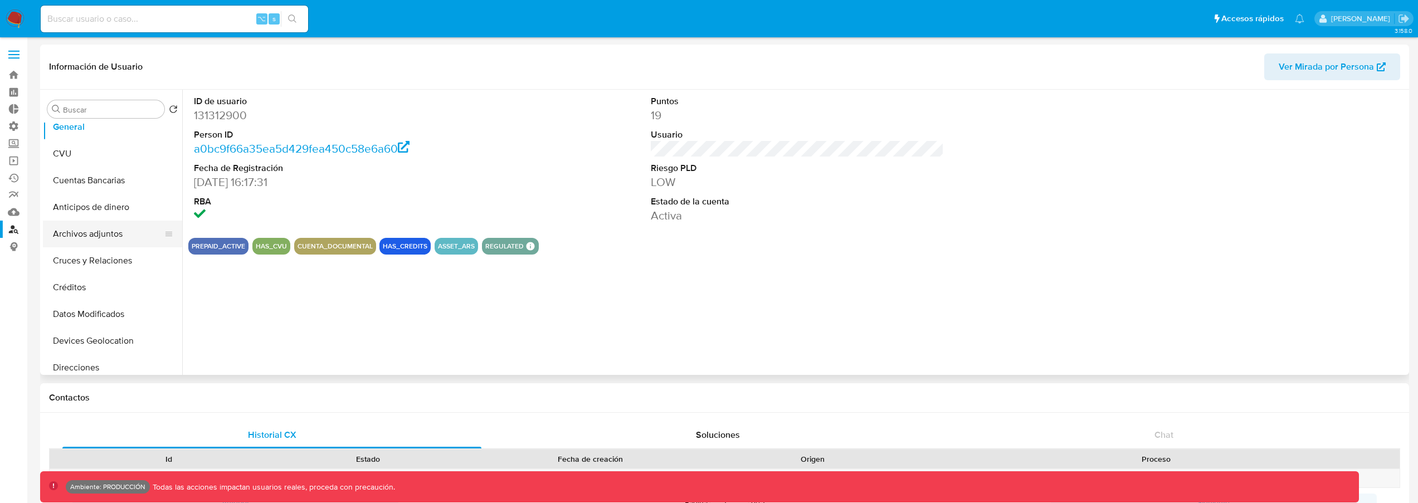
scroll to position [12, 0]
click at [104, 205] on button "Anticipos de dinero" at bounding box center [108, 204] width 130 height 27
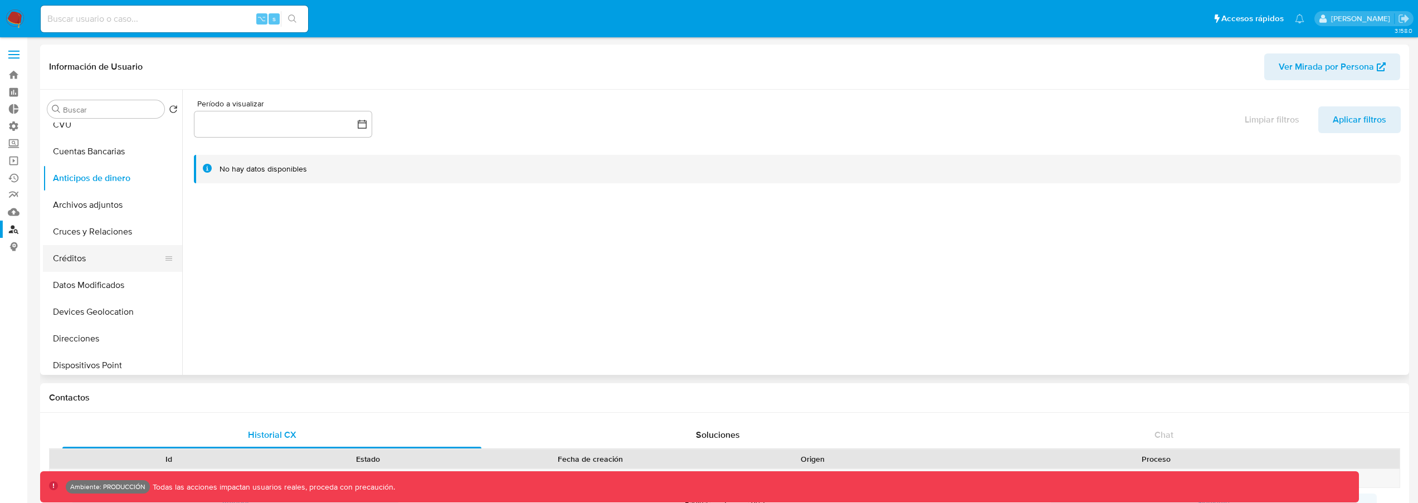
scroll to position [41, 0]
click at [115, 254] on button "Créditos" at bounding box center [108, 255] width 130 height 27
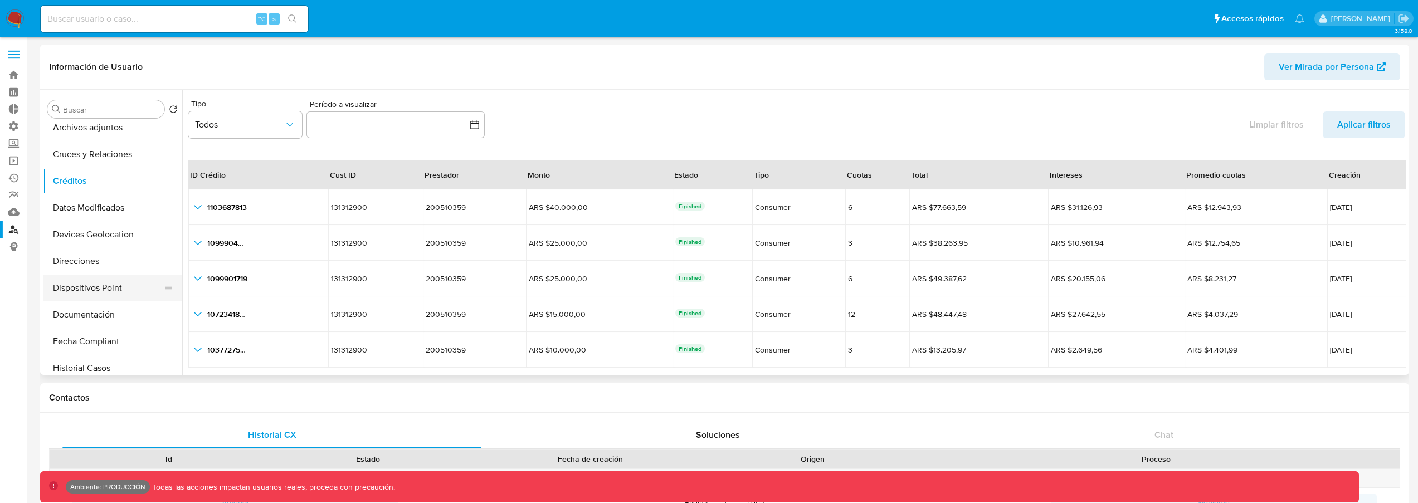
scroll to position [116, 0]
click at [105, 265] on button "Direcciones" at bounding box center [108, 260] width 130 height 27
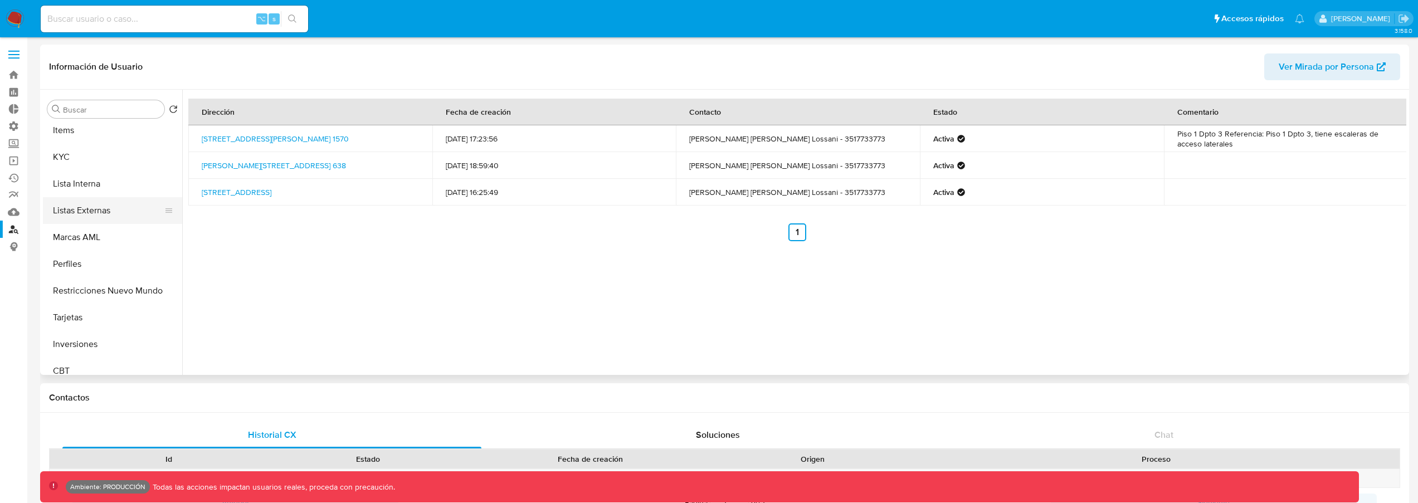
scroll to position [524, 0]
click at [271, 195] on link "[STREET_ADDRESS]" at bounding box center [237, 192] width 70 height 11
click at [955, 144] on td "Activa" at bounding box center [1042, 138] width 244 height 27
click at [958, 134] on div "Activa" at bounding box center [1041, 139] width 217 height 10
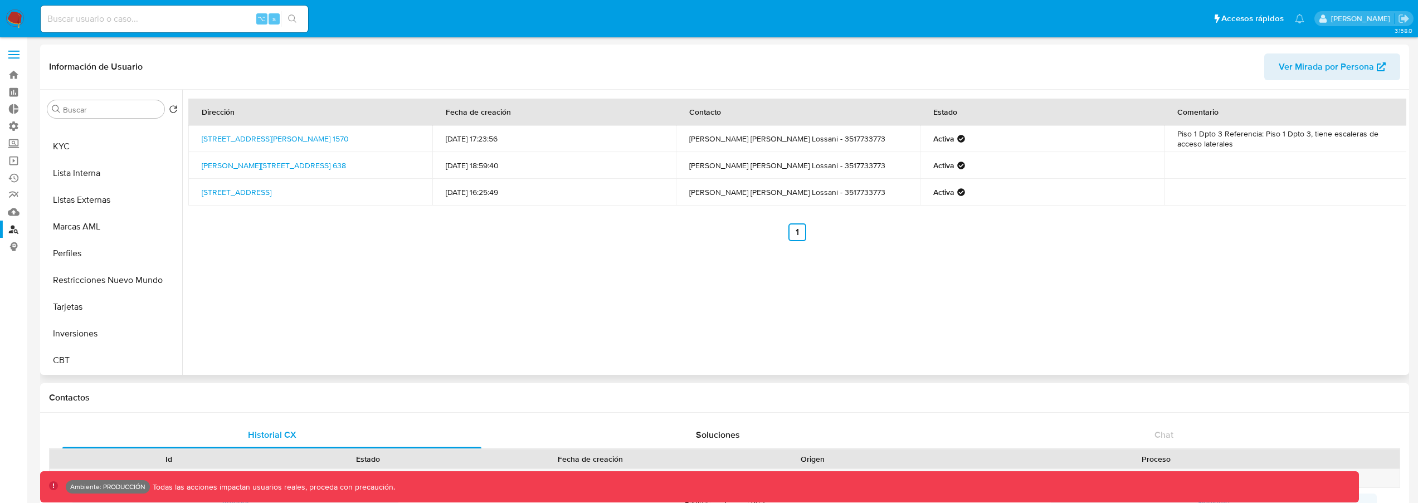
click at [936, 144] on strong "Activa" at bounding box center [943, 139] width 21 height 10
click at [937, 144] on strong "Activa" at bounding box center [943, 139] width 21 height 10
click at [940, 148] on td "Activa" at bounding box center [1042, 138] width 244 height 27
click at [941, 141] on strong "Activa" at bounding box center [943, 139] width 21 height 10
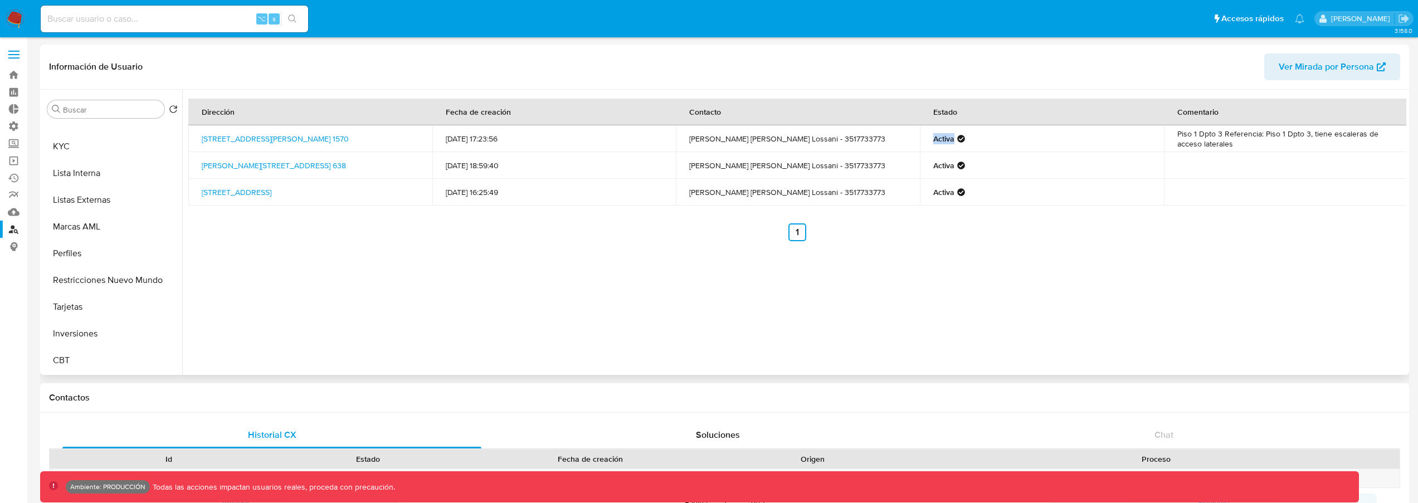
click at [941, 141] on strong "Activa" at bounding box center [943, 139] width 21 height 10
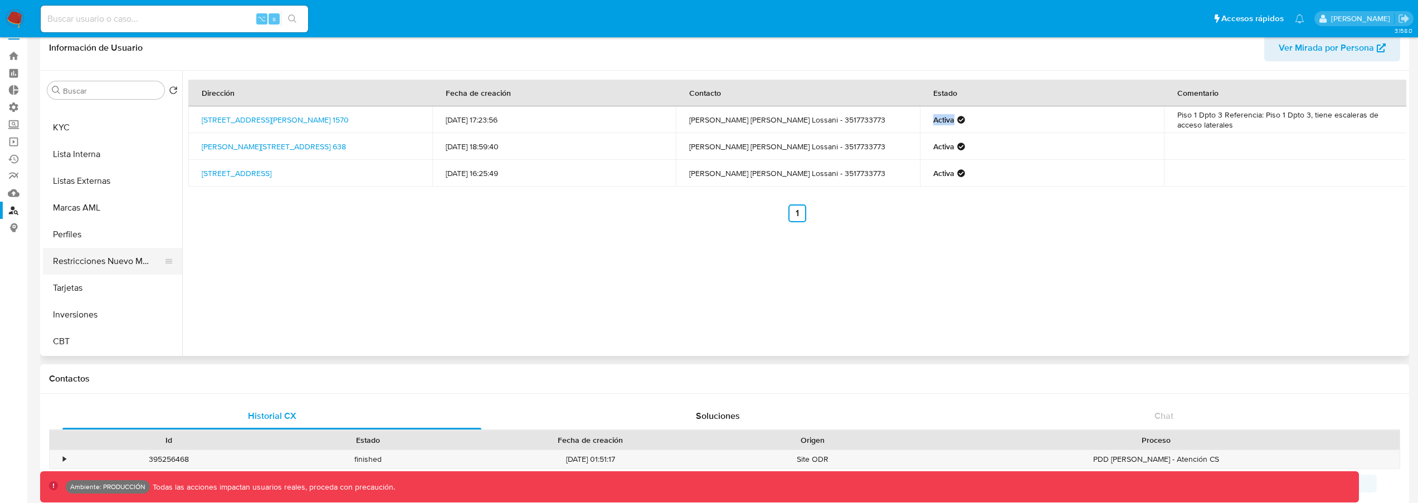
scroll to position [14, 0]
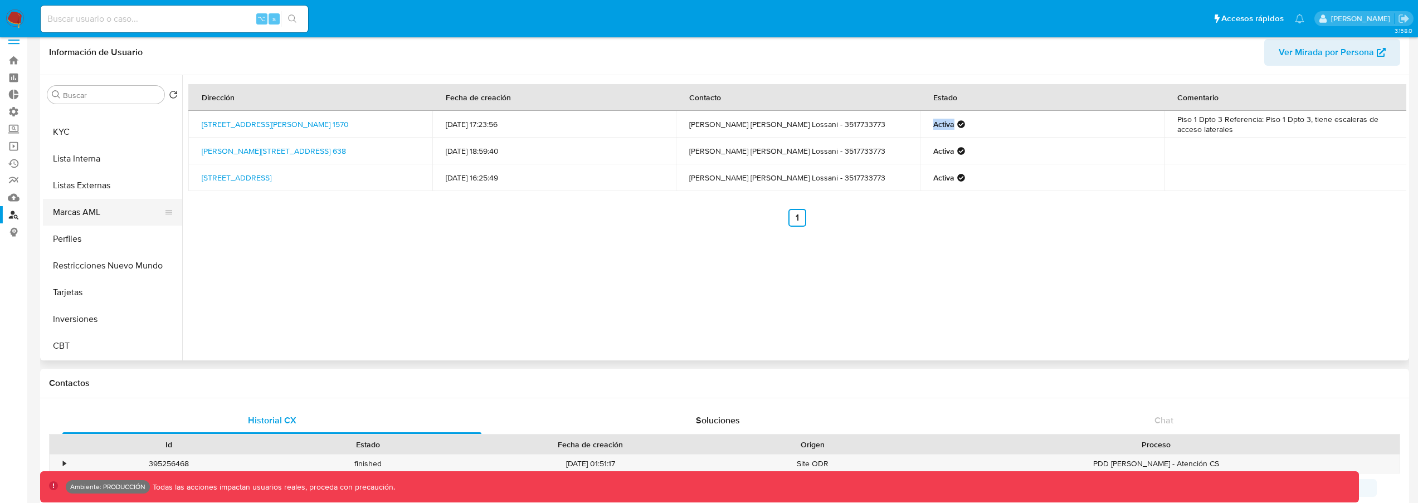
click at [110, 206] on button "Marcas AML" at bounding box center [108, 212] width 130 height 27
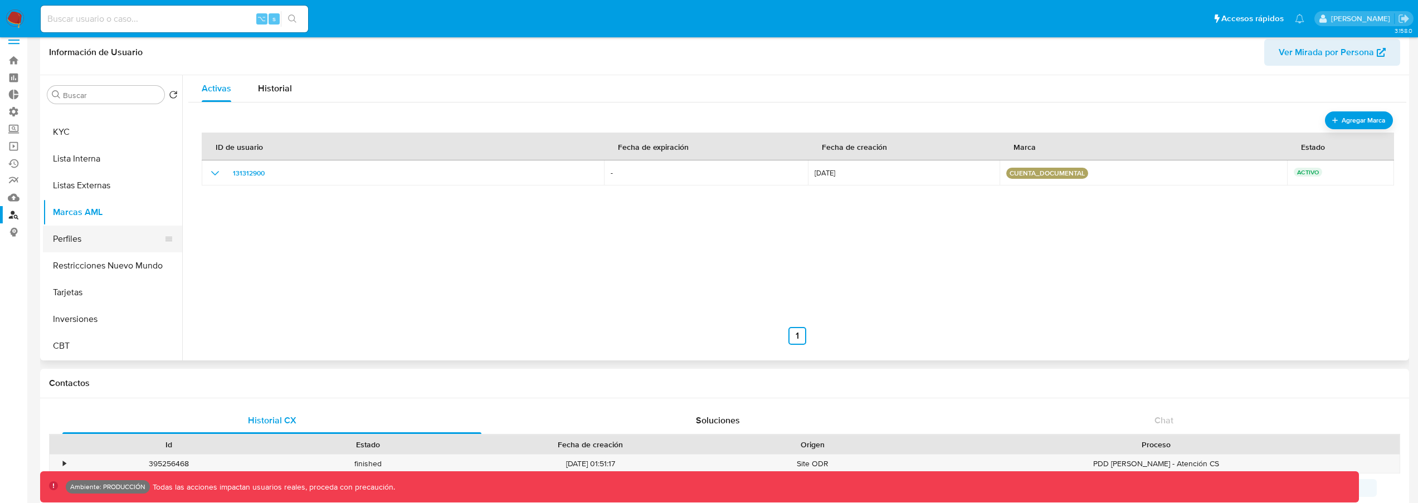
click at [101, 233] on button "Perfiles" at bounding box center [108, 239] width 130 height 27
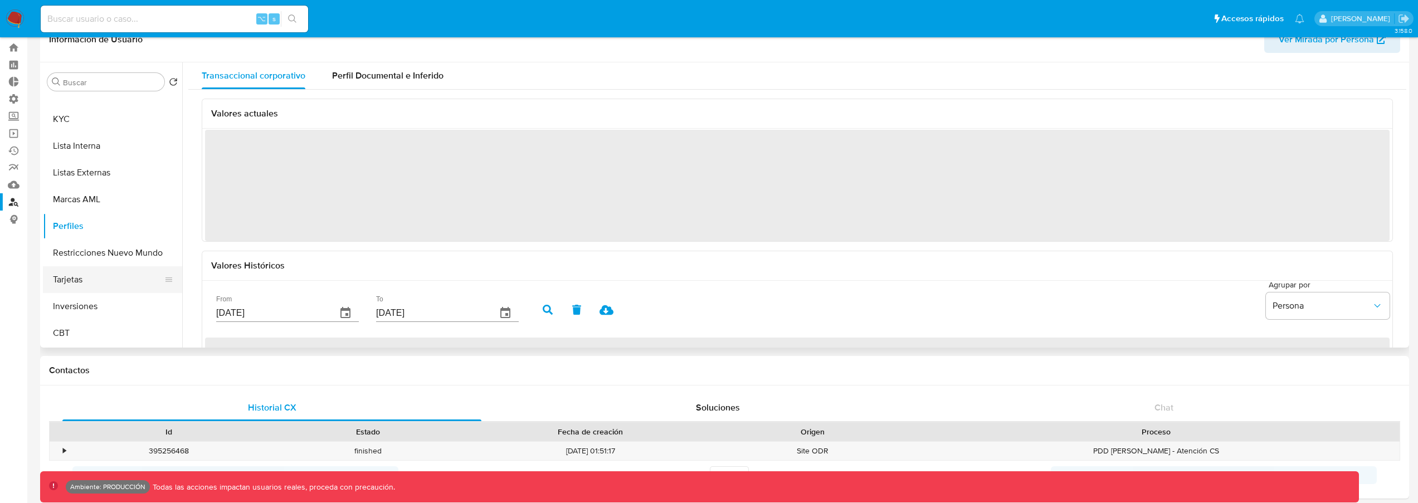
scroll to position [30, 0]
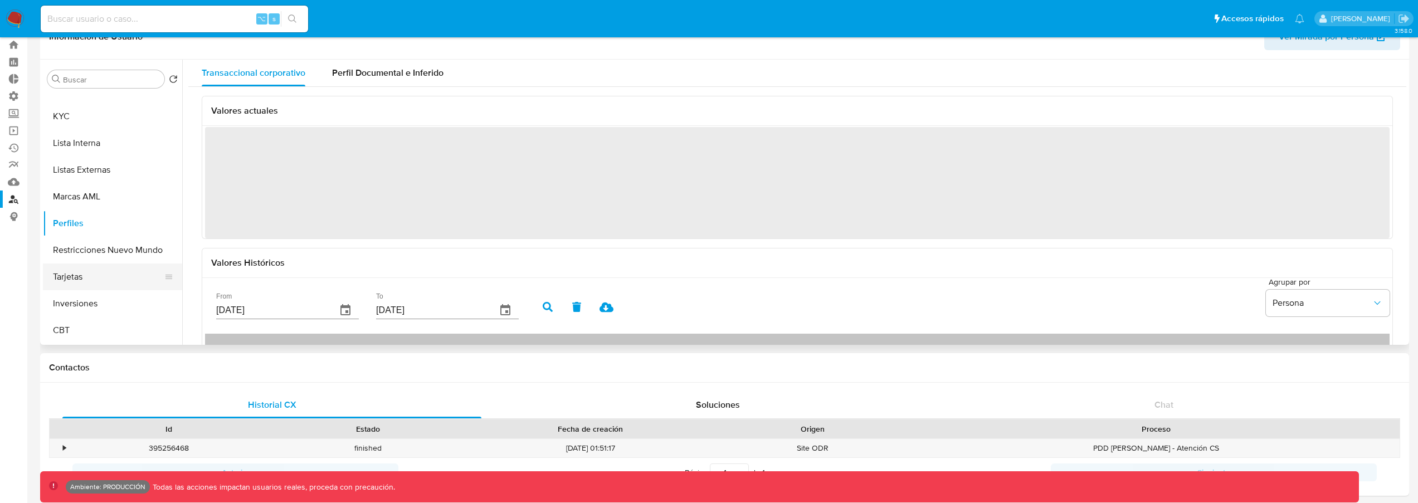
click at [108, 276] on button "Tarjetas" at bounding box center [108, 276] width 130 height 27
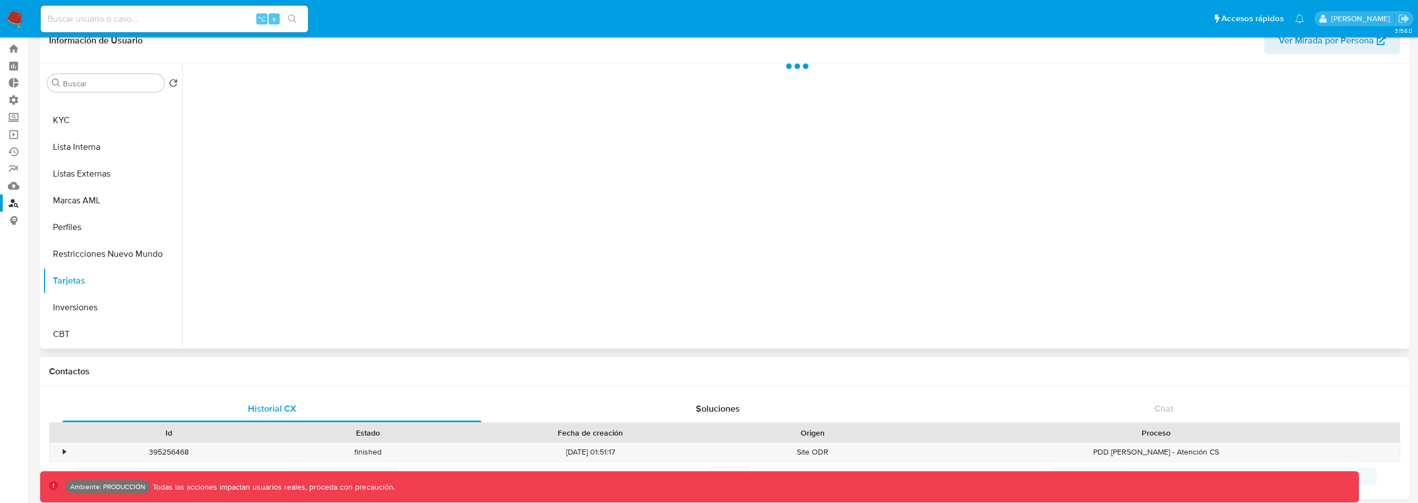
scroll to position [25, 0]
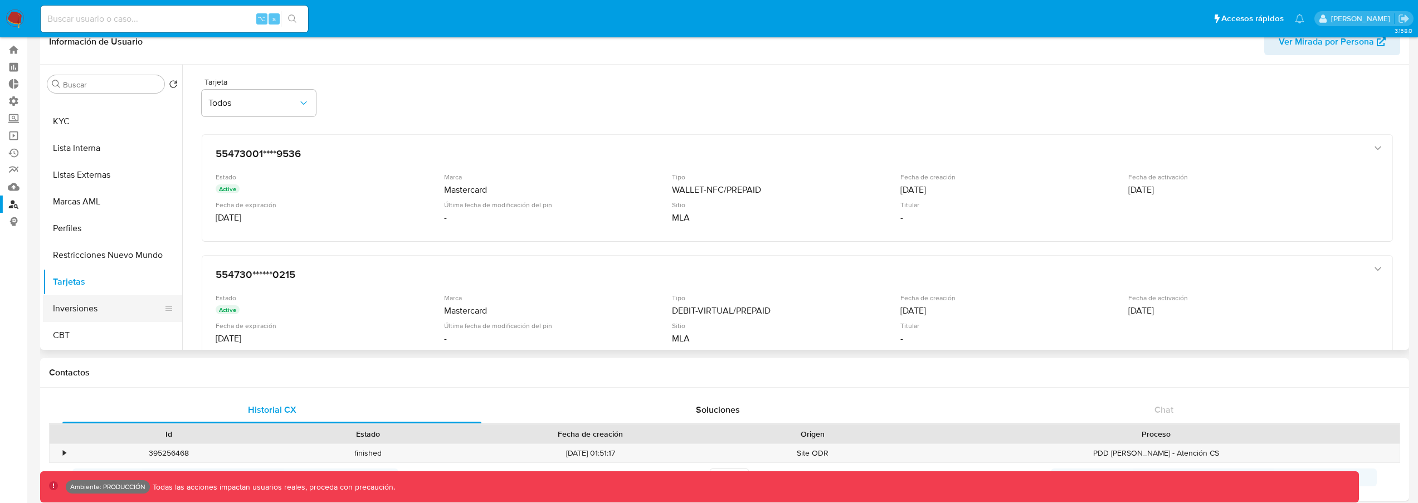
click at [106, 315] on button "Inversiones" at bounding box center [108, 308] width 130 height 27
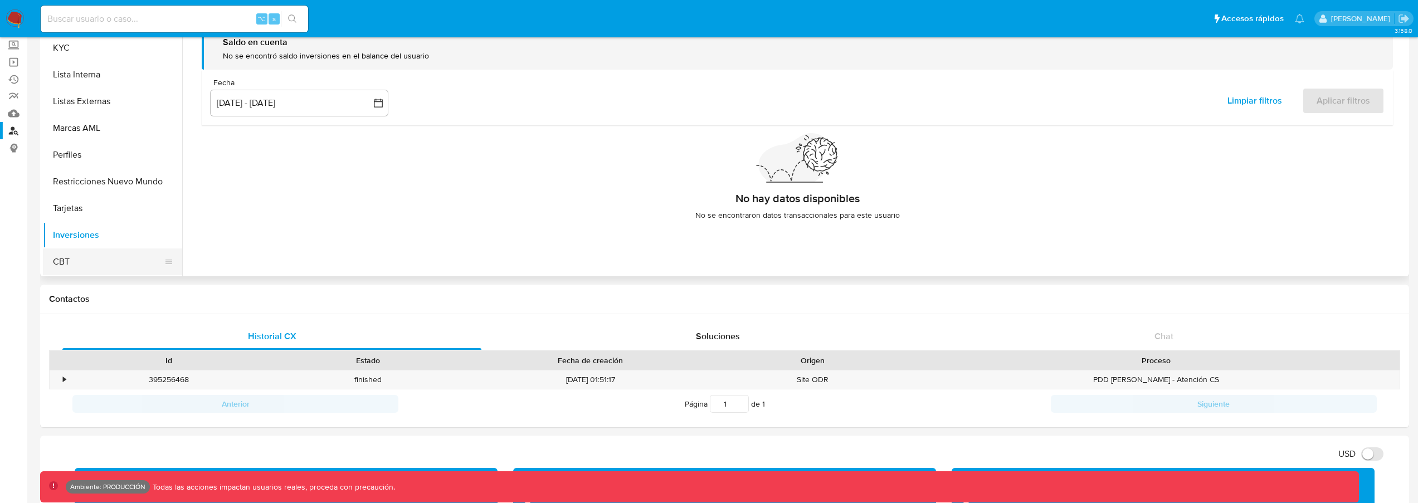
click at [106, 265] on button "CBT" at bounding box center [108, 261] width 130 height 27
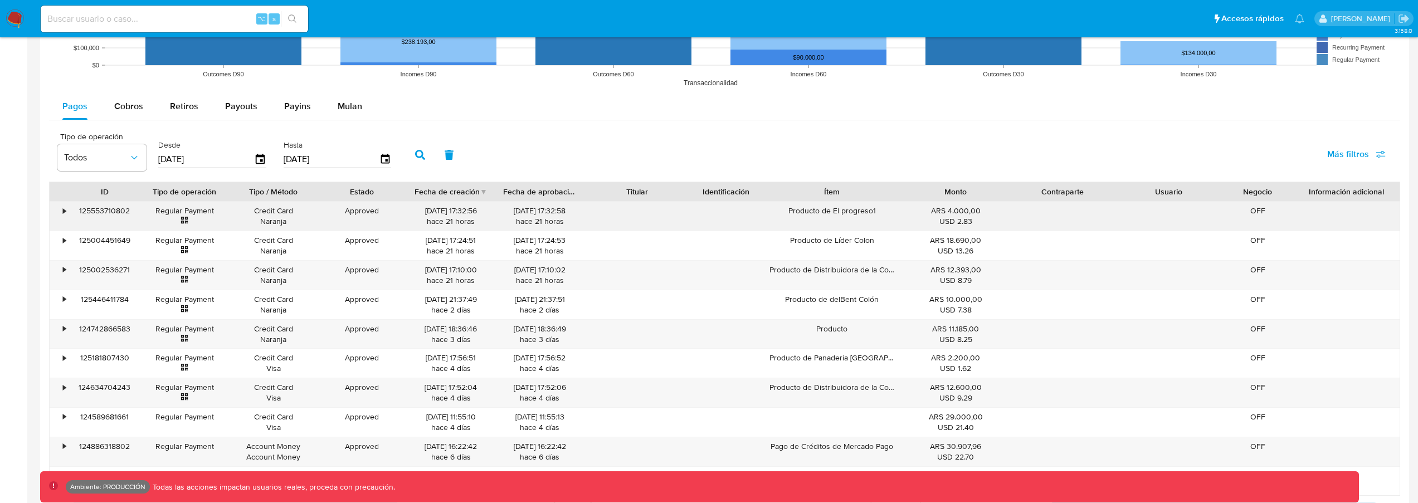
scroll to position [891, 0]
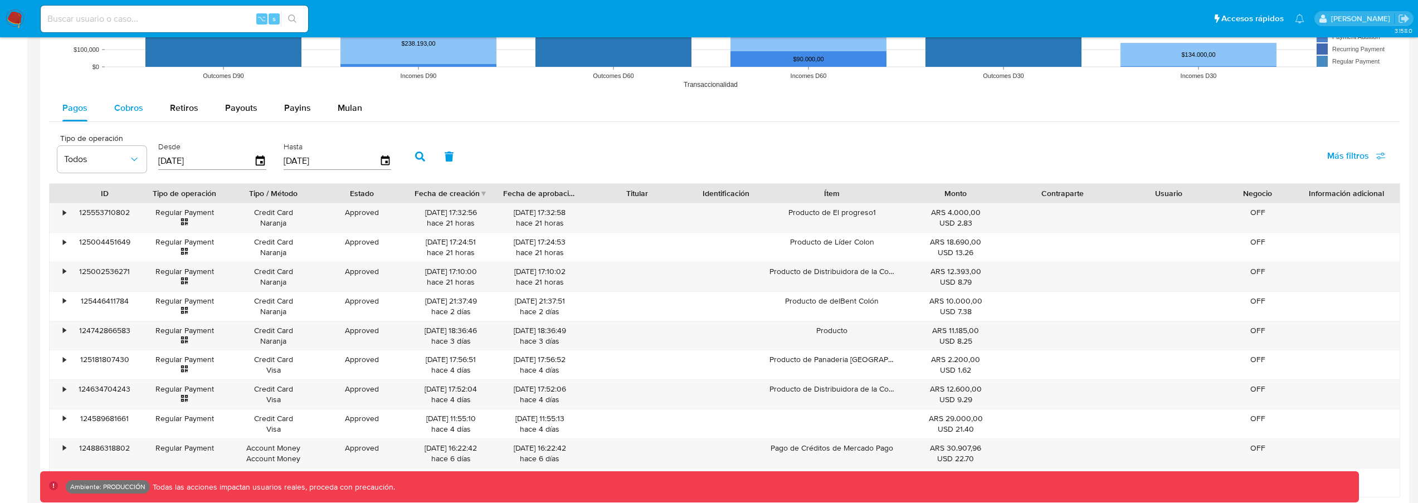
click at [135, 118] on div "Cobros" at bounding box center [128, 108] width 29 height 27
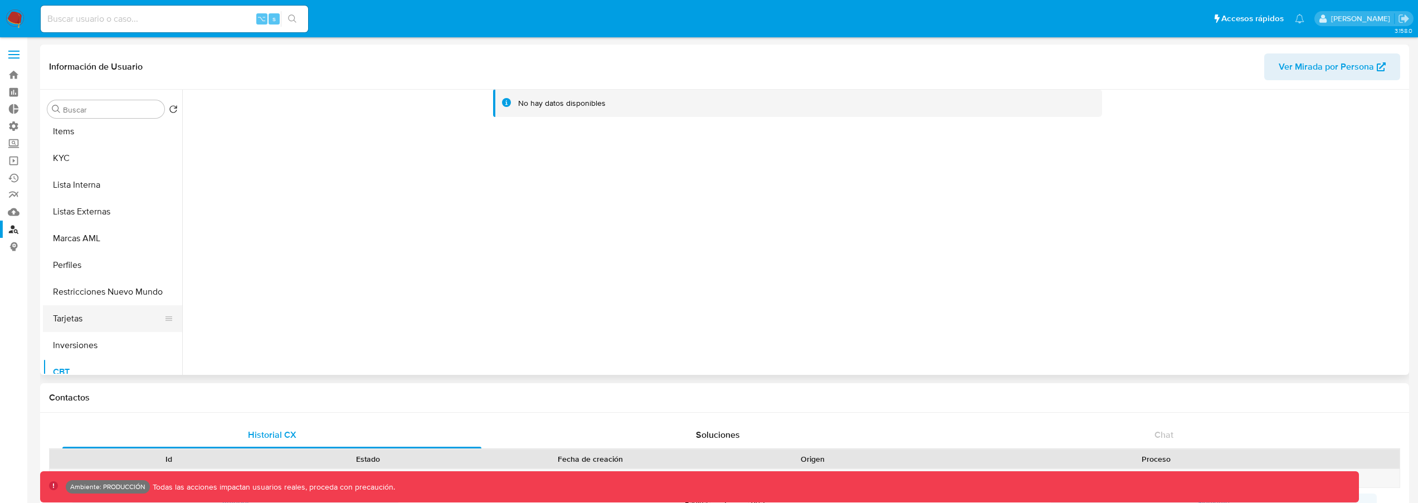
scroll to position [491, 0]
